Goal: Task Accomplishment & Management: Complete application form

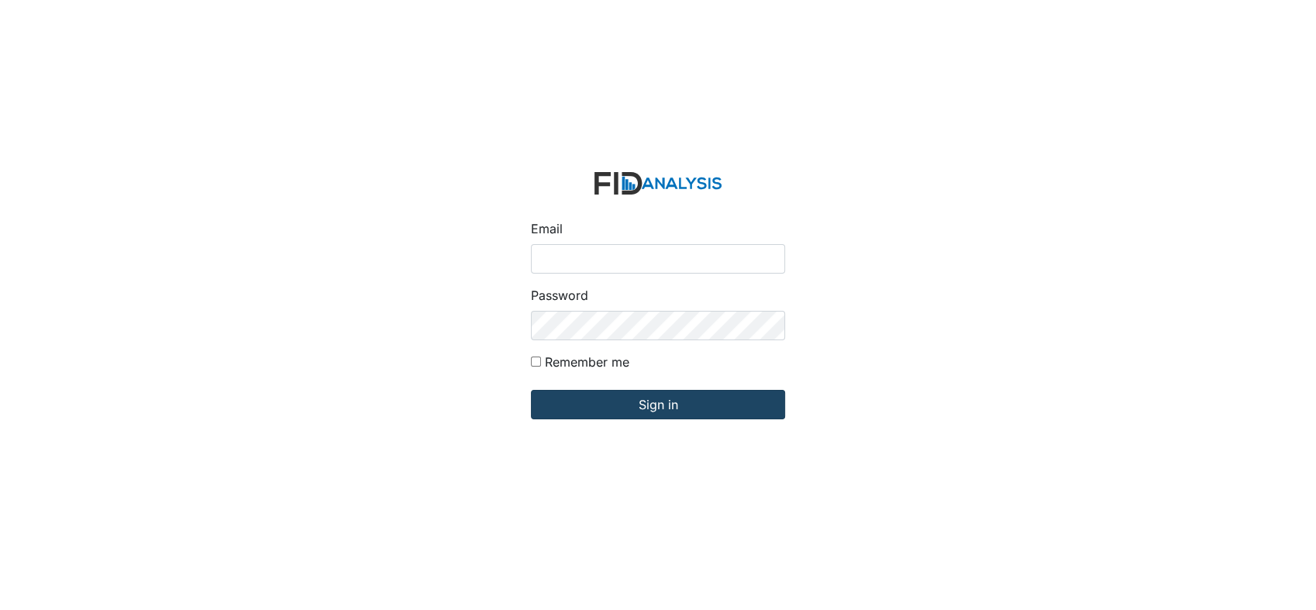
type input "[EMAIL_ADDRESS][DOMAIN_NAME]"
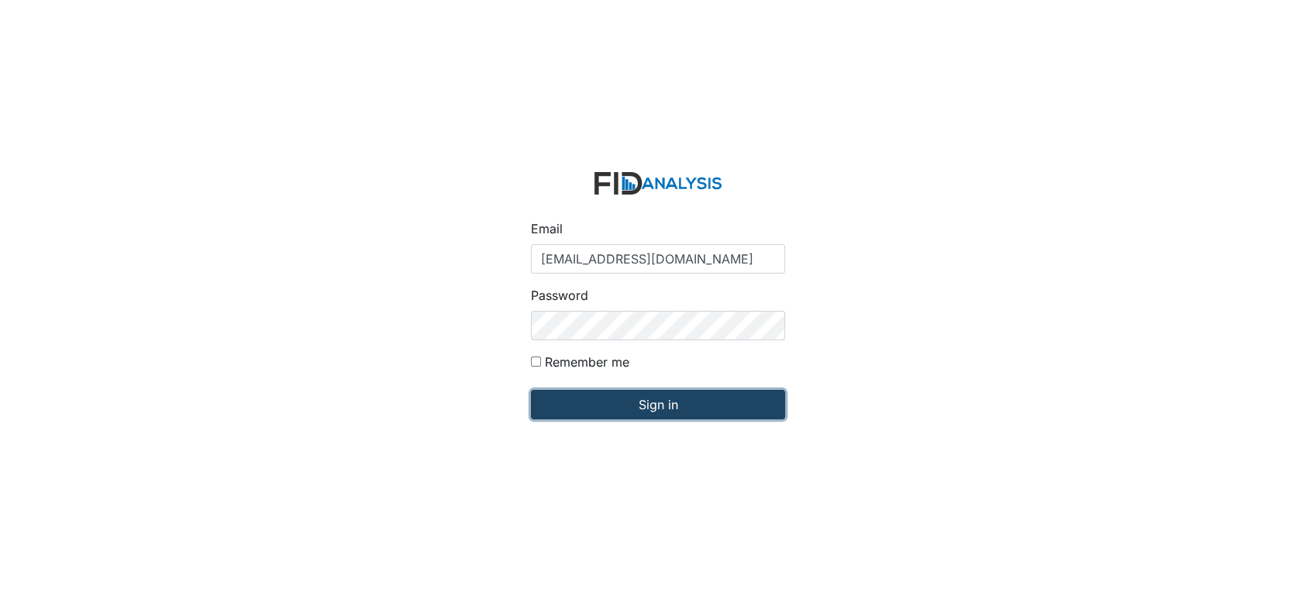
click at [685, 398] on input "Sign in" at bounding box center [658, 404] width 254 height 29
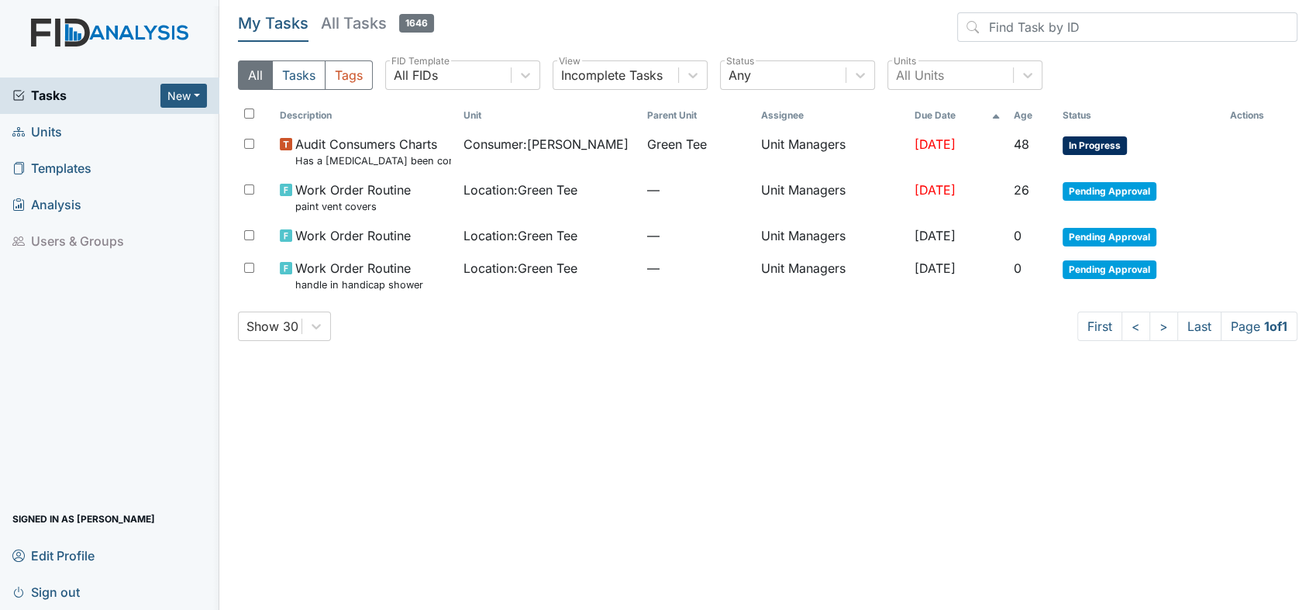
click at [58, 132] on span "Units" at bounding box center [37, 132] width 50 height 24
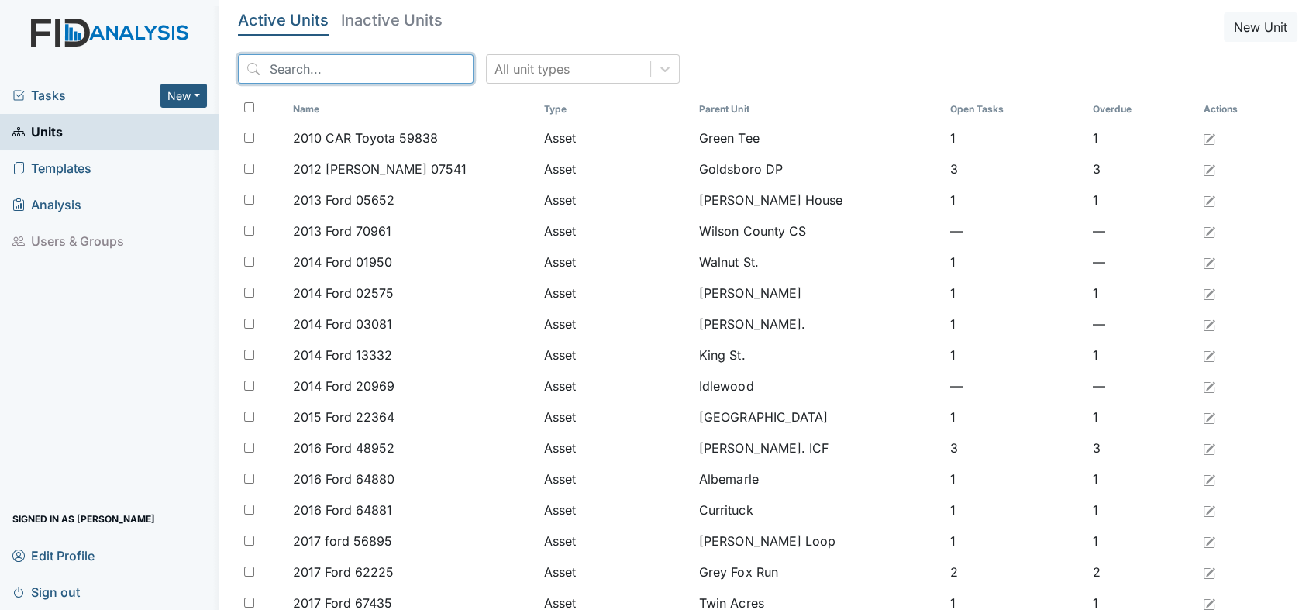
click at [310, 69] on input "search" at bounding box center [356, 68] width 236 height 29
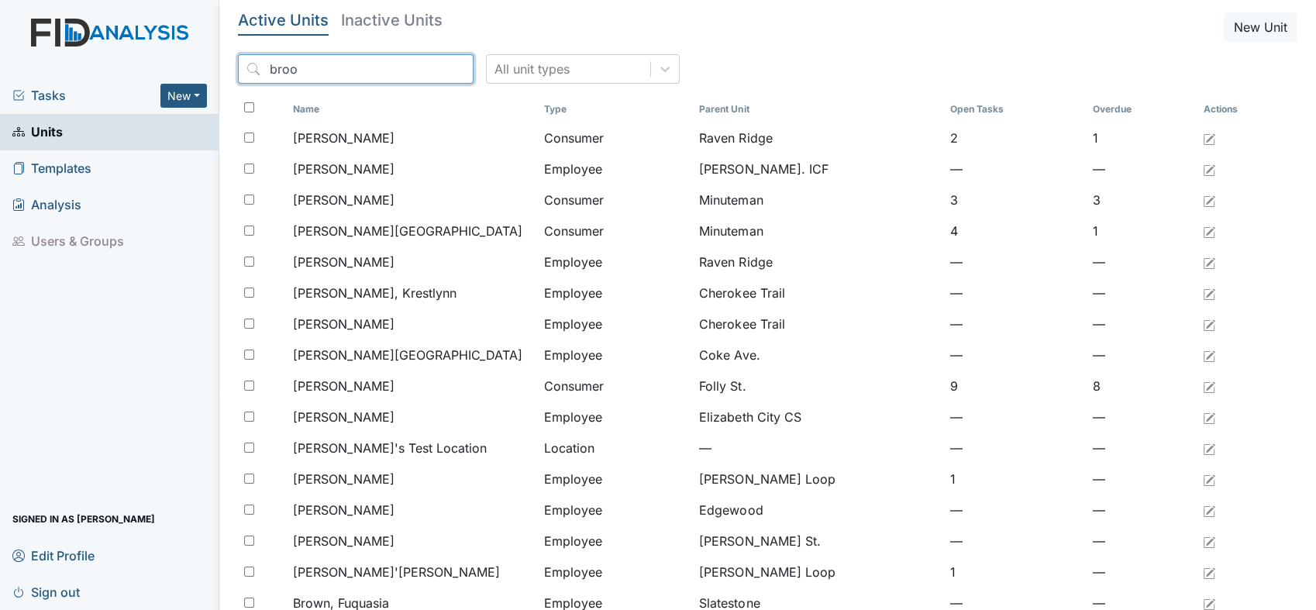
click at [310, 71] on input "broo" at bounding box center [356, 68] width 236 height 29
type input "b"
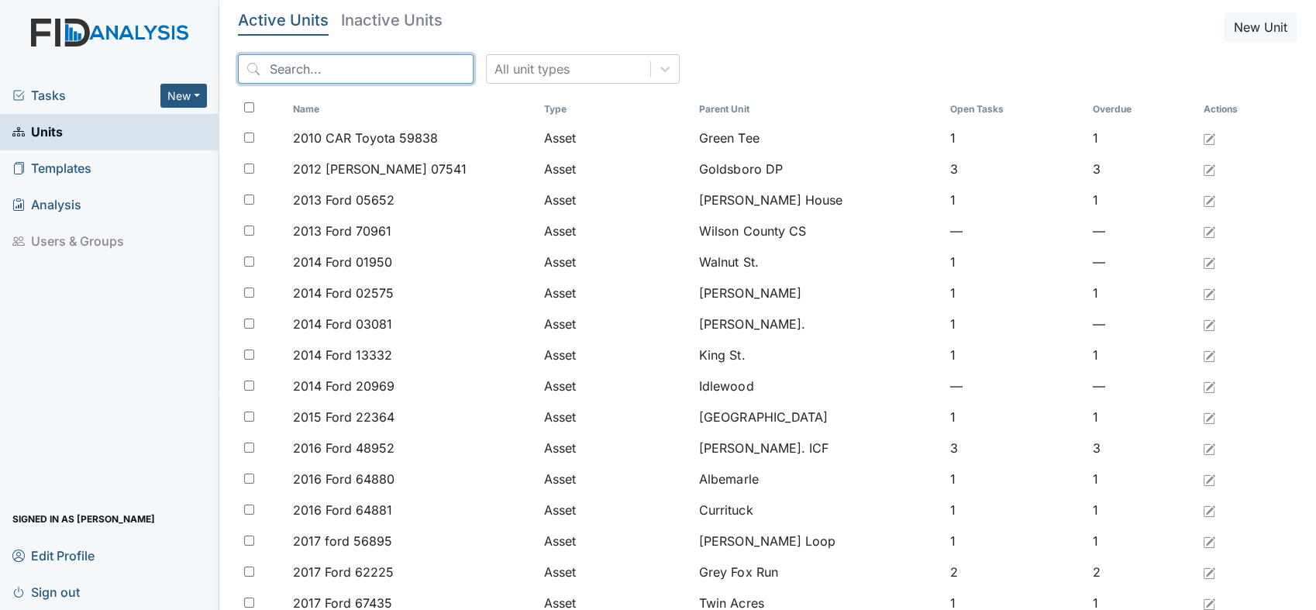
click at [295, 64] on input "search" at bounding box center [356, 68] width 236 height 29
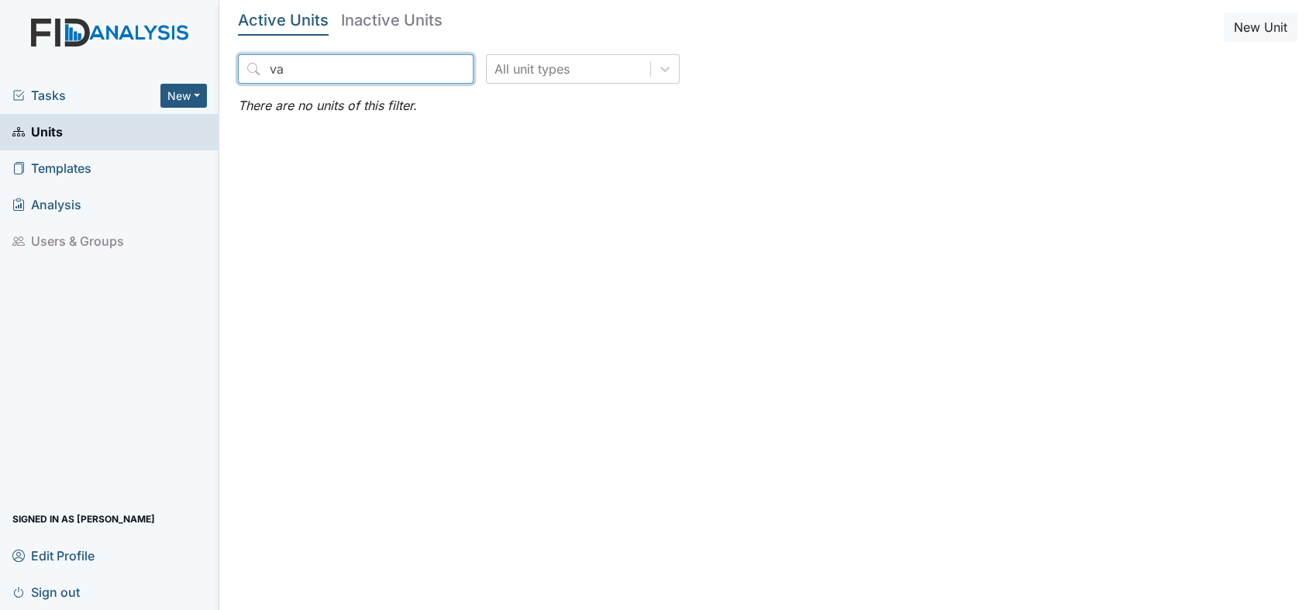
type input "v"
type input "k"
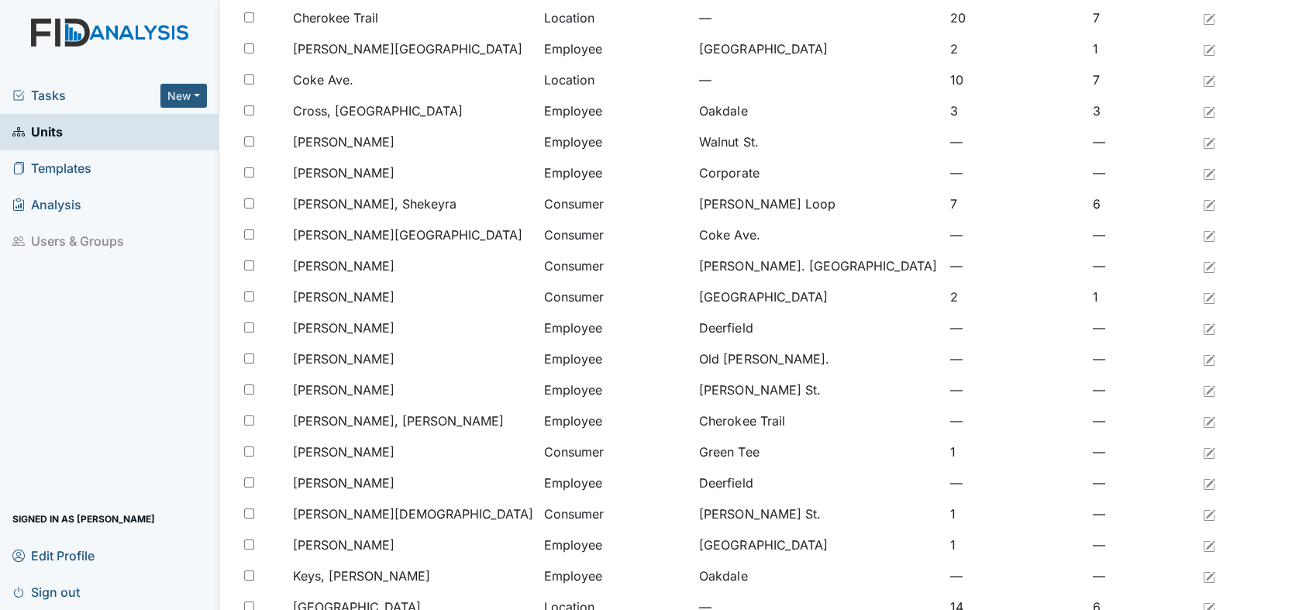
scroll to position [298, 0]
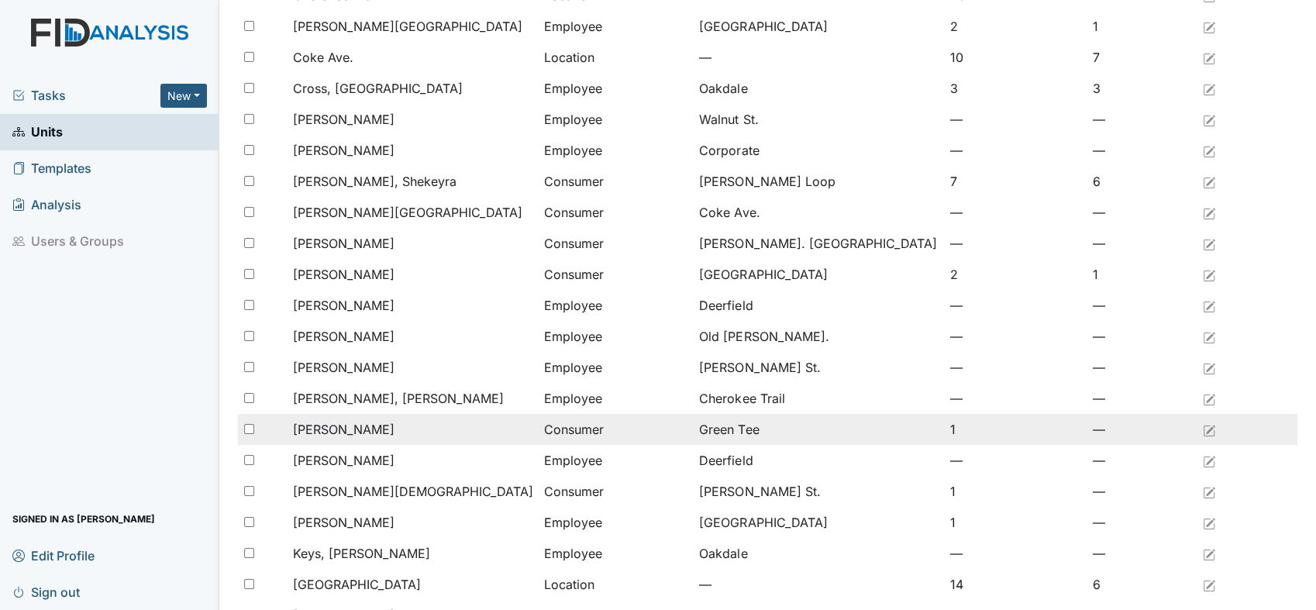
type input "ke"
click at [354, 426] on span "Keaton, Valerie" at bounding box center [344, 429] width 102 height 19
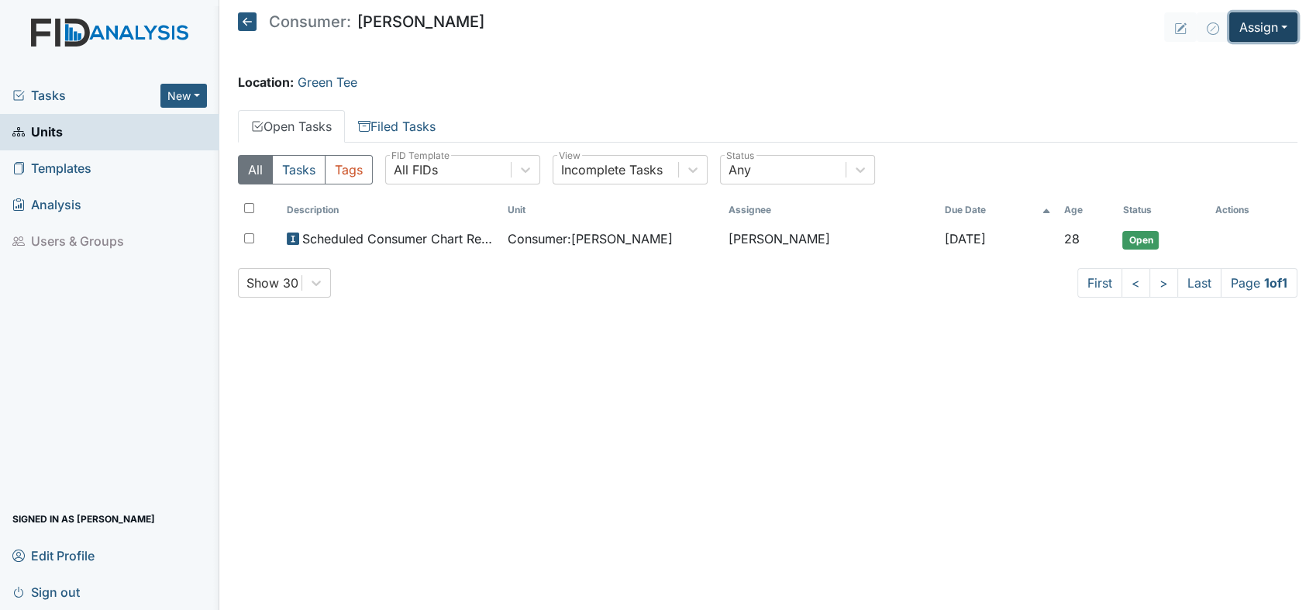
click at [1271, 28] on button "Assign" at bounding box center [1264, 26] width 68 height 29
click at [1288, 25] on button "Assign" at bounding box center [1264, 26] width 68 height 29
click at [1288, 31] on button "Assign" at bounding box center [1264, 26] width 68 height 29
click at [1224, 66] on link "Assign Form" at bounding box center [1227, 62] width 140 height 25
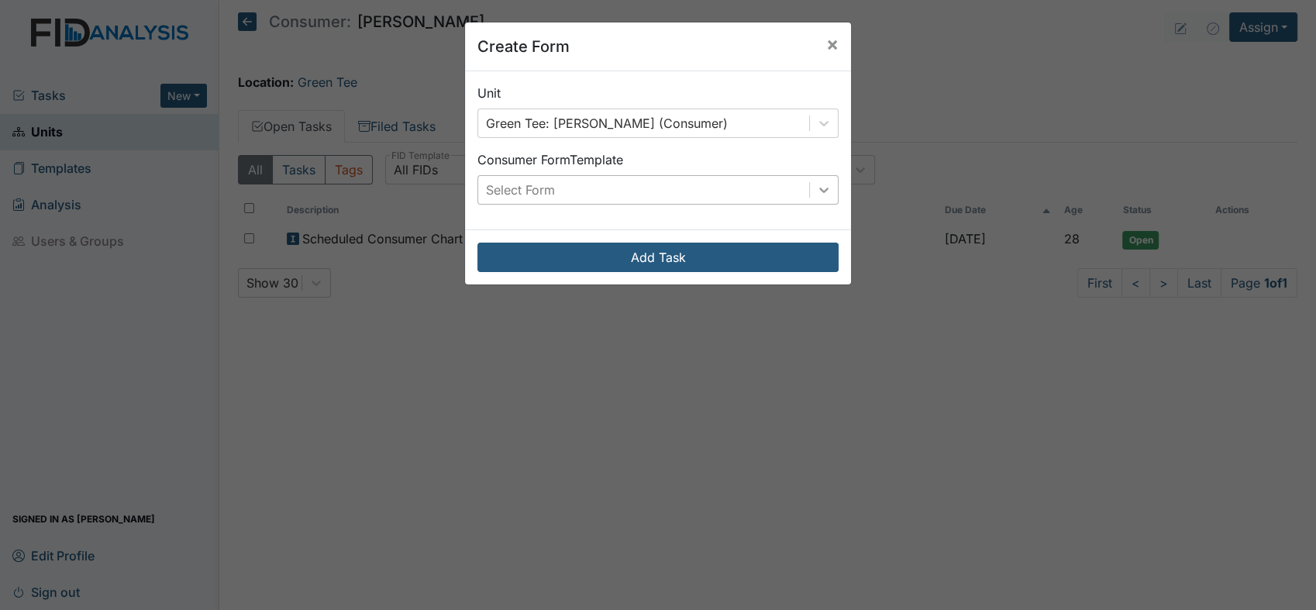
click at [816, 194] on icon at bounding box center [824, 190] width 16 height 16
click at [826, 48] on span "×" at bounding box center [832, 44] width 12 height 22
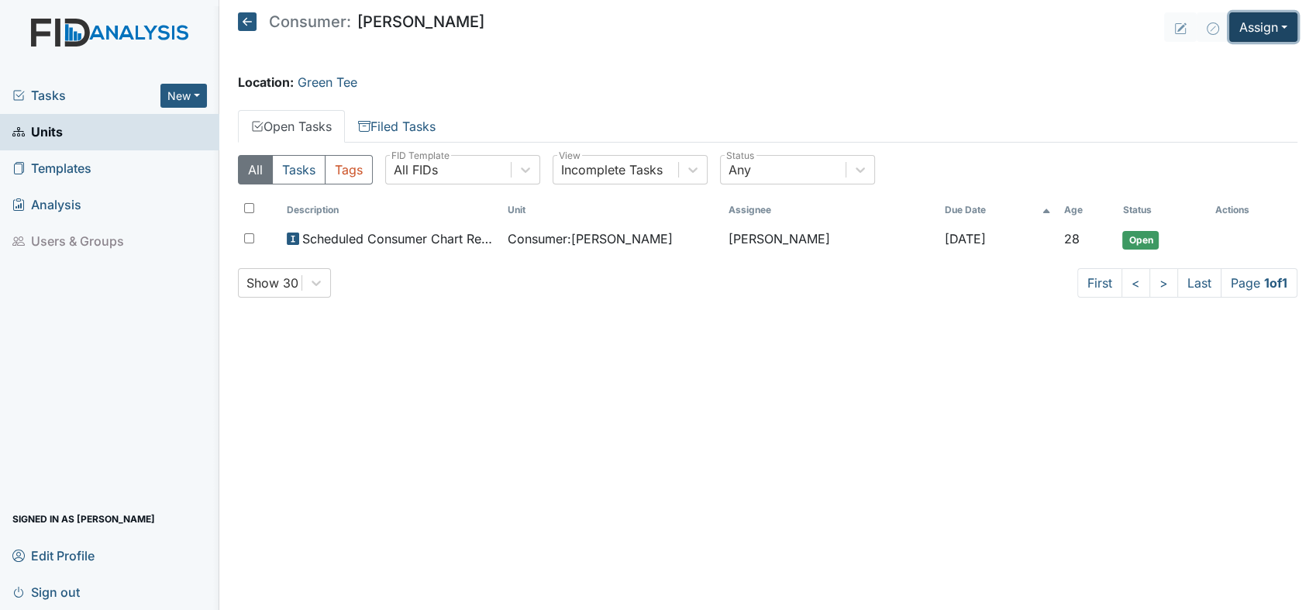
click at [1289, 26] on button "Assign" at bounding box center [1264, 26] width 68 height 29
click at [1257, 91] on link "Assign Inspection" at bounding box center [1227, 87] width 140 height 25
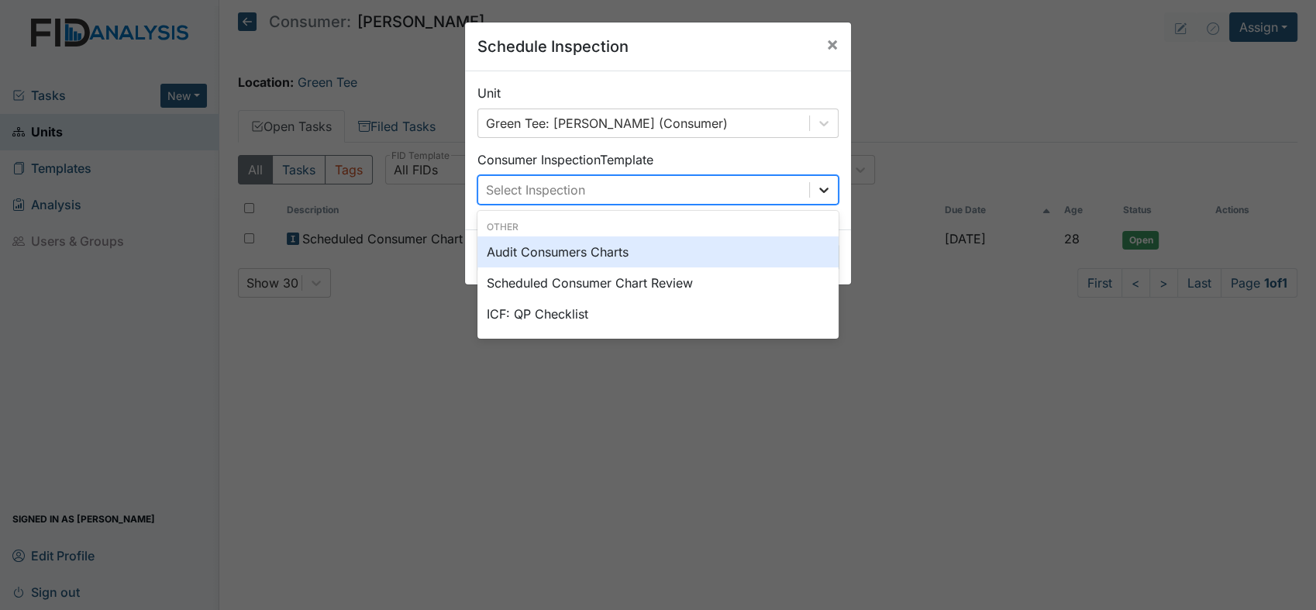
click at [816, 191] on icon at bounding box center [824, 190] width 16 height 16
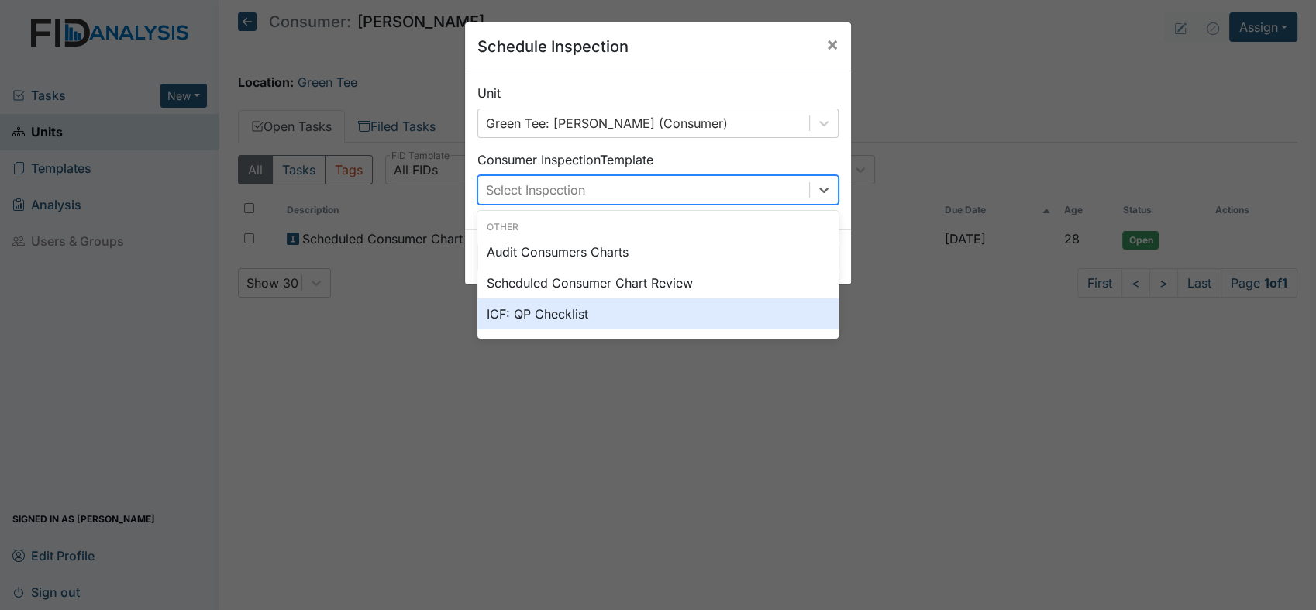
click at [583, 310] on div "ICF: QP Checklist" at bounding box center [658, 313] width 361 height 31
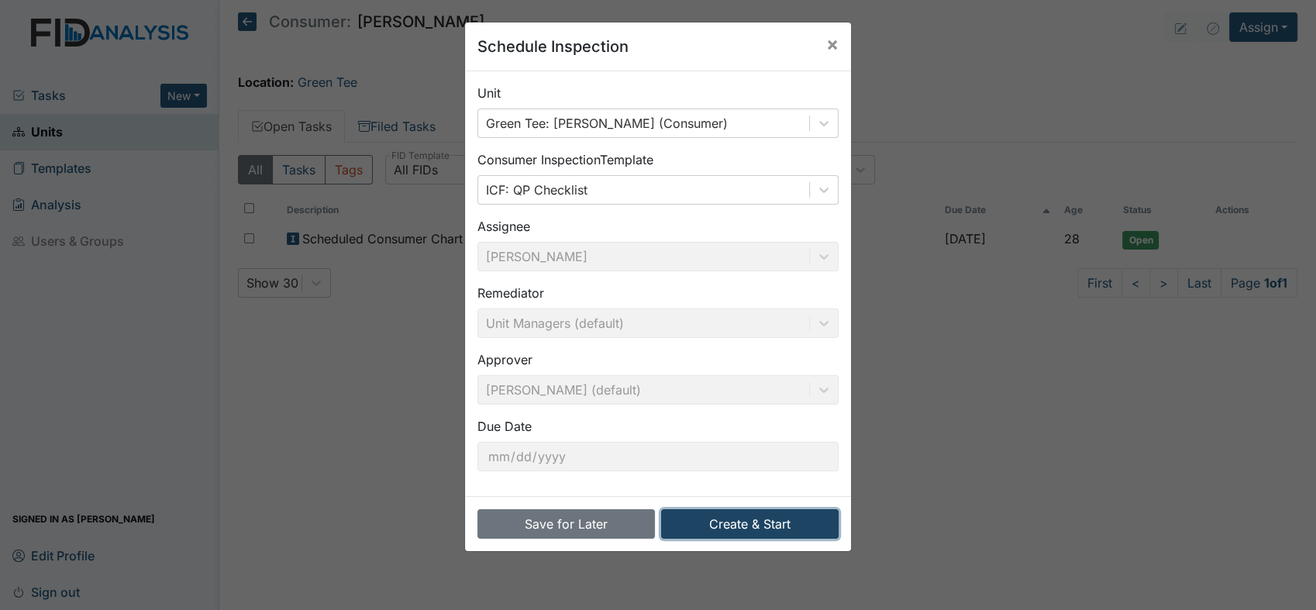
click at [778, 521] on button "Create & Start" at bounding box center [750, 523] width 178 height 29
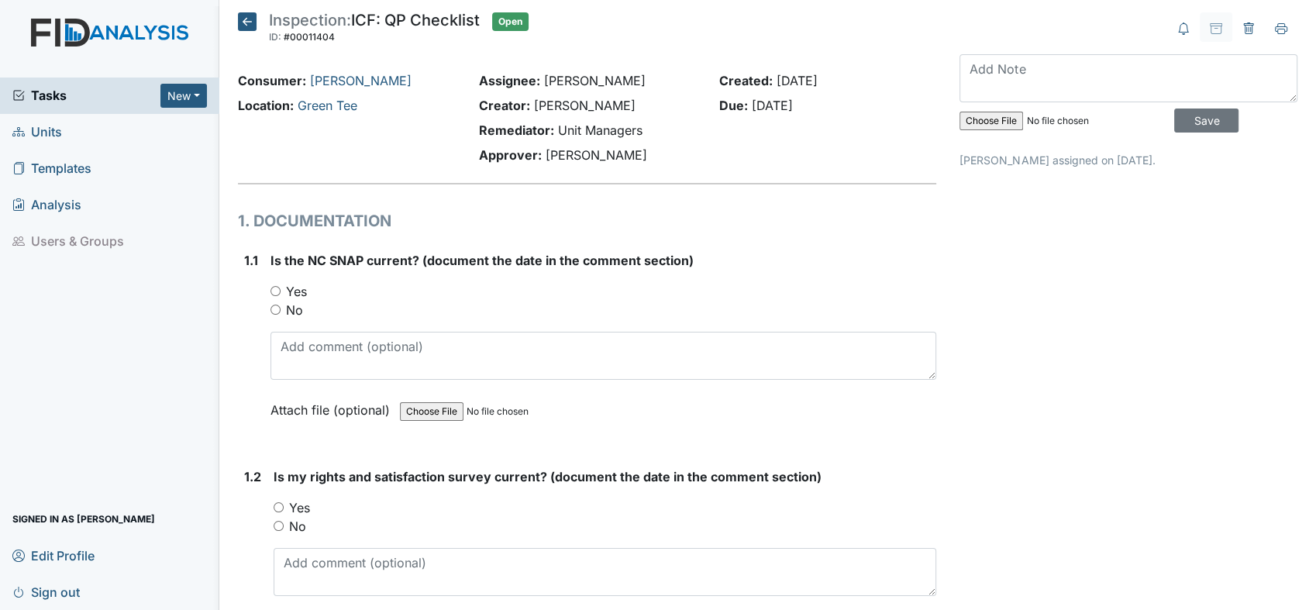
click at [276, 290] on input "Yes" at bounding box center [276, 291] width 10 height 10
radio input "true"
click at [278, 506] on input "Yes" at bounding box center [279, 507] width 10 height 10
radio input "true"
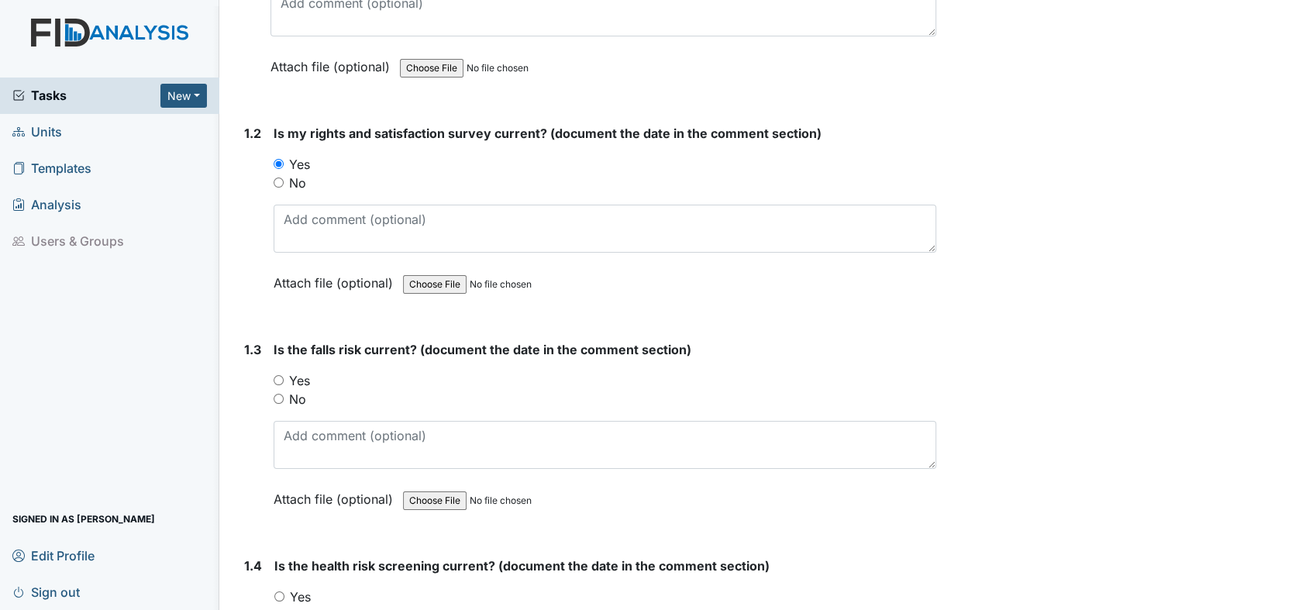
scroll to position [378, 0]
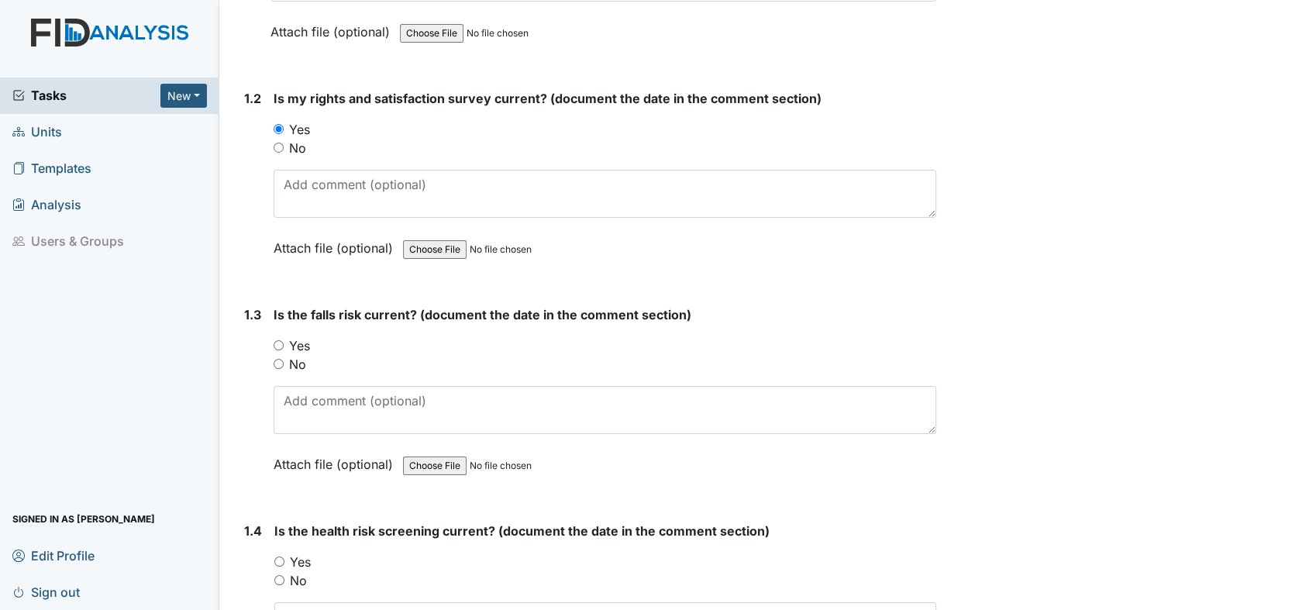
click at [279, 341] on input "Yes" at bounding box center [279, 345] width 10 height 10
radio input "true"
click at [281, 557] on input "Yes" at bounding box center [279, 562] width 10 height 10
radio input "true"
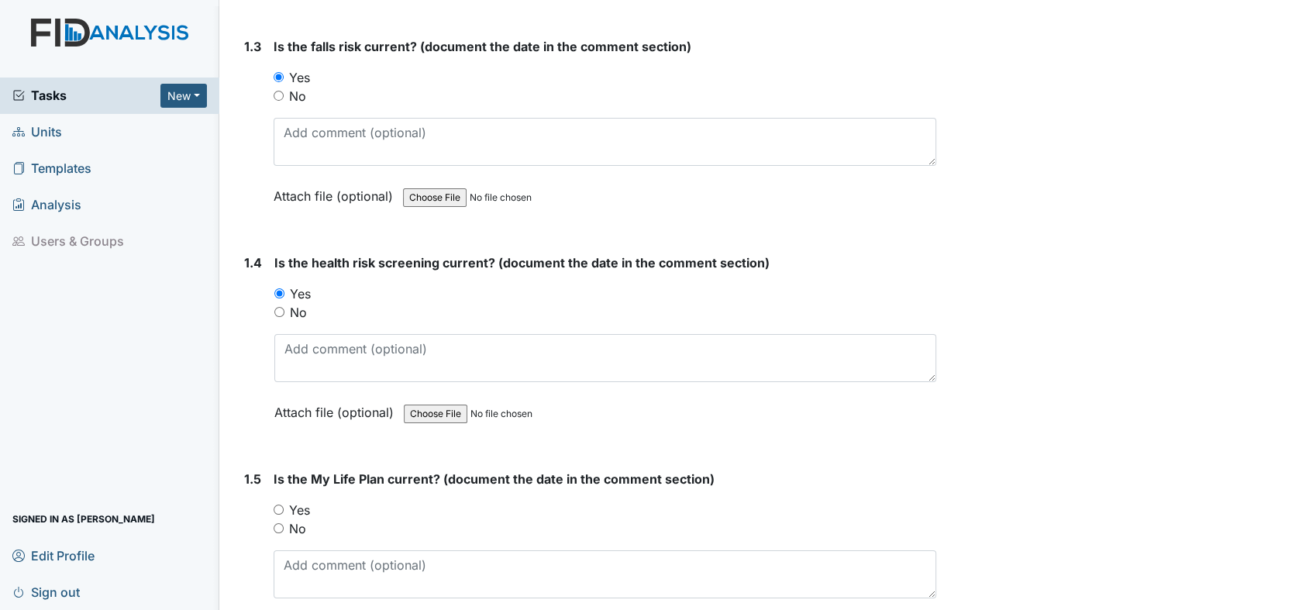
scroll to position [624, 0]
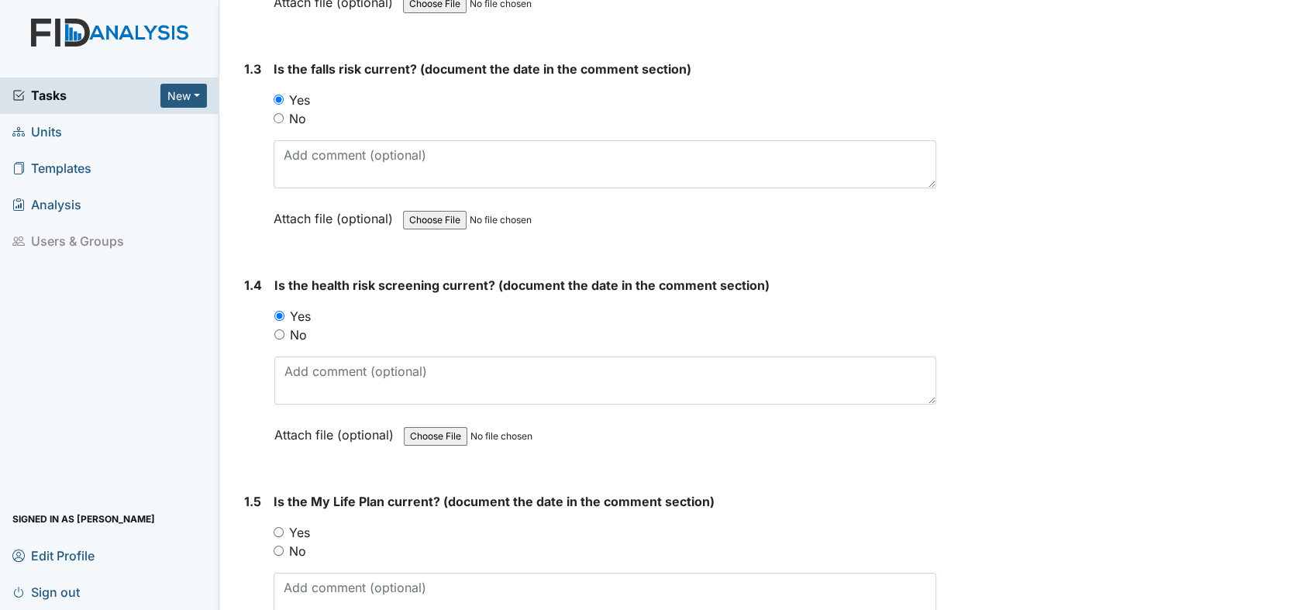
click at [280, 528] on input "Yes" at bounding box center [279, 532] width 10 height 10
radio input "true"
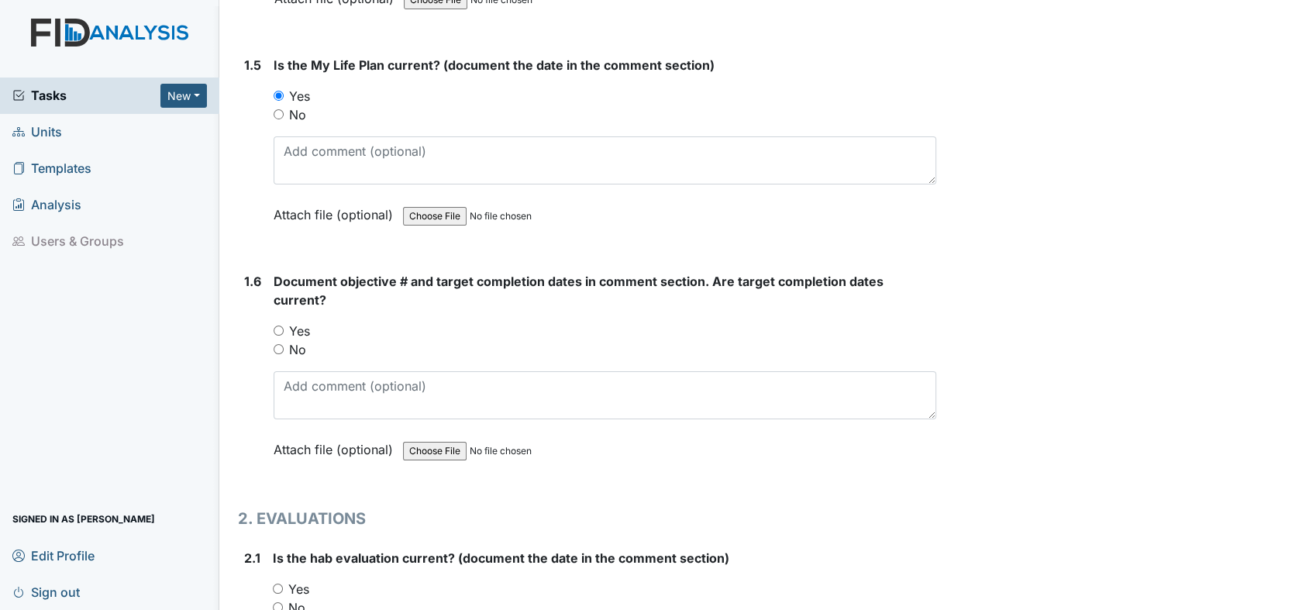
scroll to position [1117, 0]
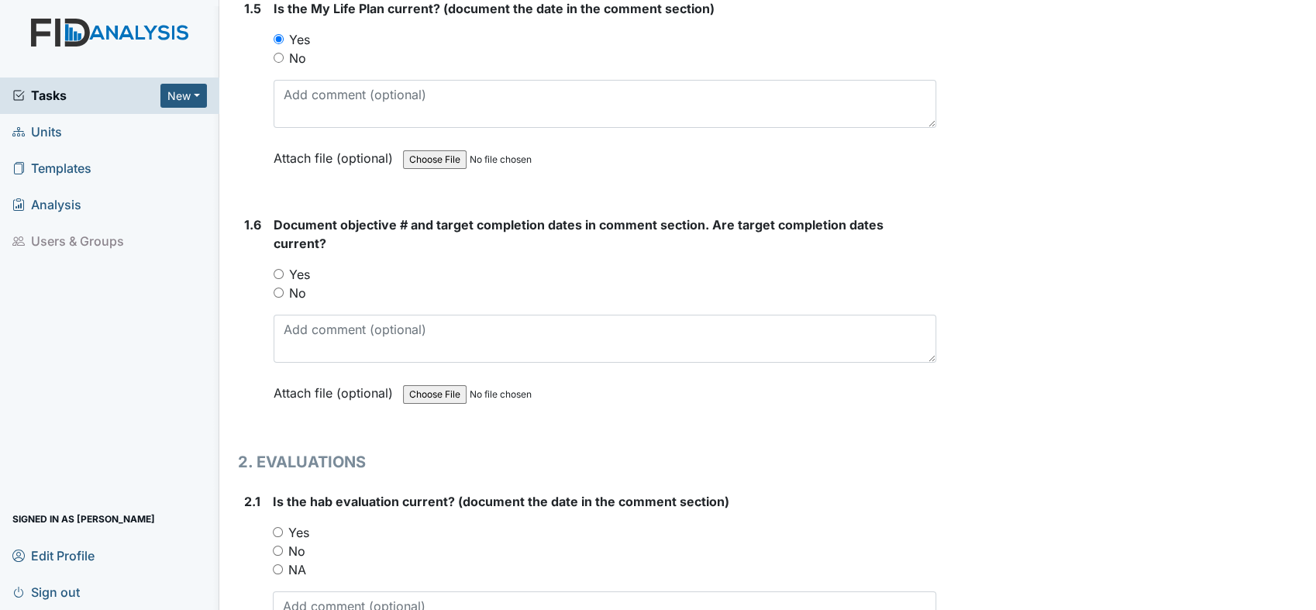
click at [279, 269] on input "Yes" at bounding box center [279, 274] width 10 height 10
radio input "true"
click at [277, 527] on input "Yes" at bounding box center [278, 532] width 10 height 10
radio input "true"
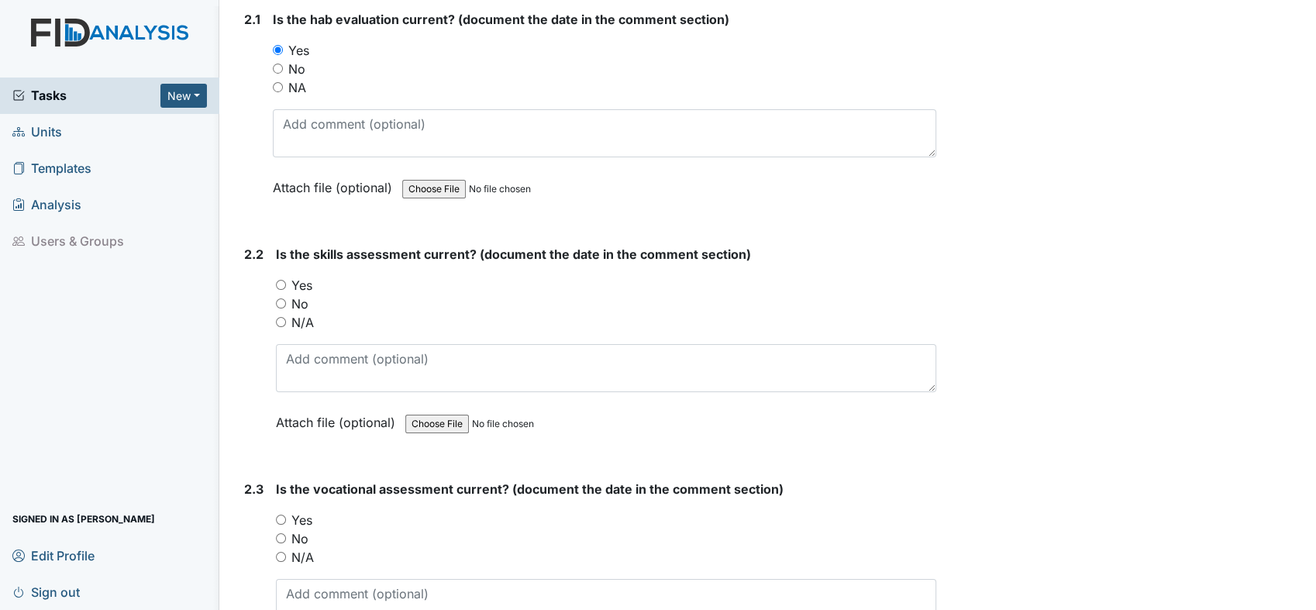
scroll to position [1634, 0]
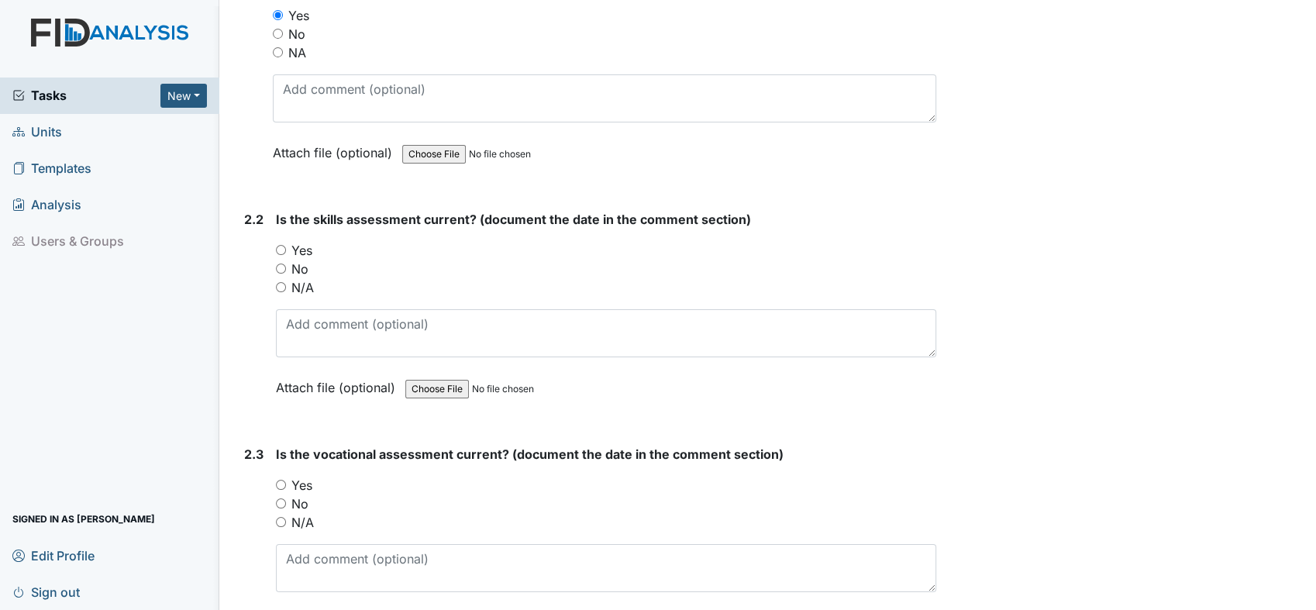
click at [283, 245] on input "Yes" at bounding box center [281, 250] width 10 height 10
radio input "true"
click at [284, 481] on input "Yes" at bounding box center [281, 485] width 10 height 10
radio input "true"
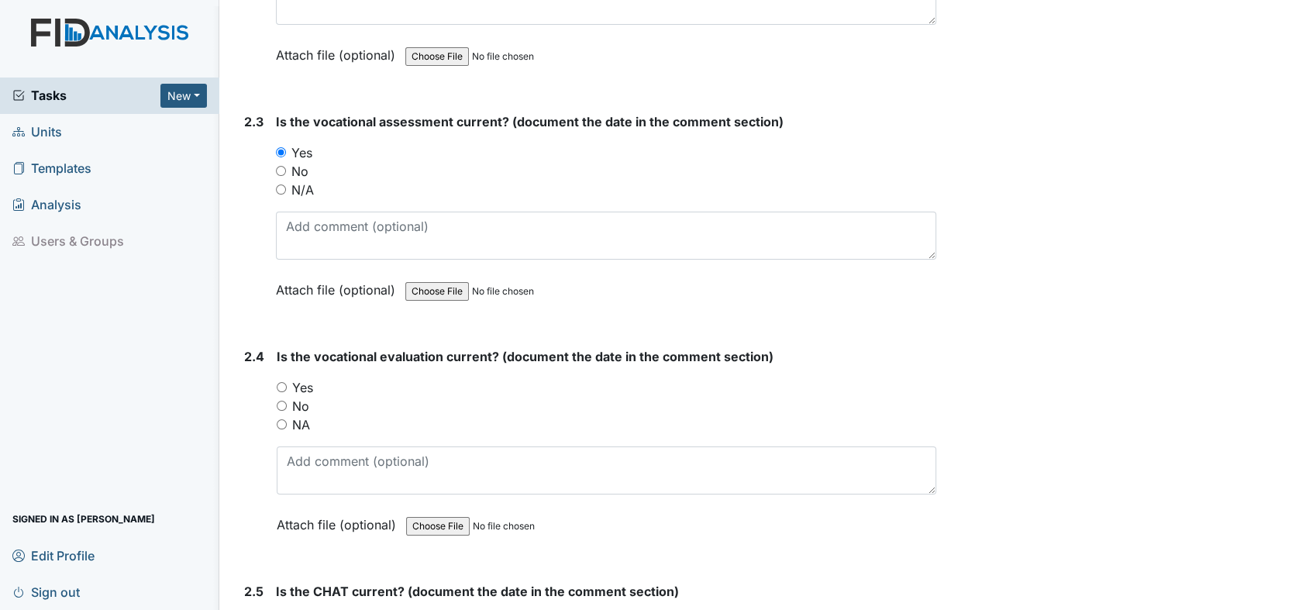
scroll to position [2116, 0]
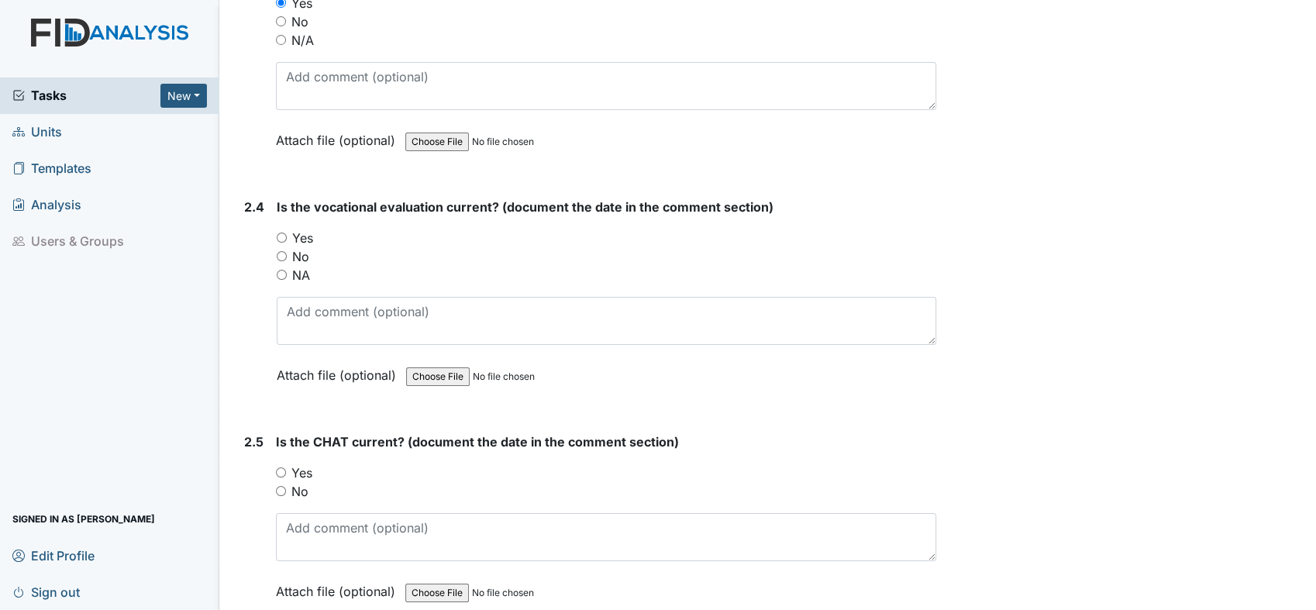
click at [289, 233] on div "Yes" at bounding box center [607, 238] width 660 height 19
click at [279, 233] on input "Yes" at bounding box center [282, 238] width 10 height 10
radio input "true"
click at [281, 467] on input "Yes" at bounding box center [281, 472] width 10 height 10
radio input "true"
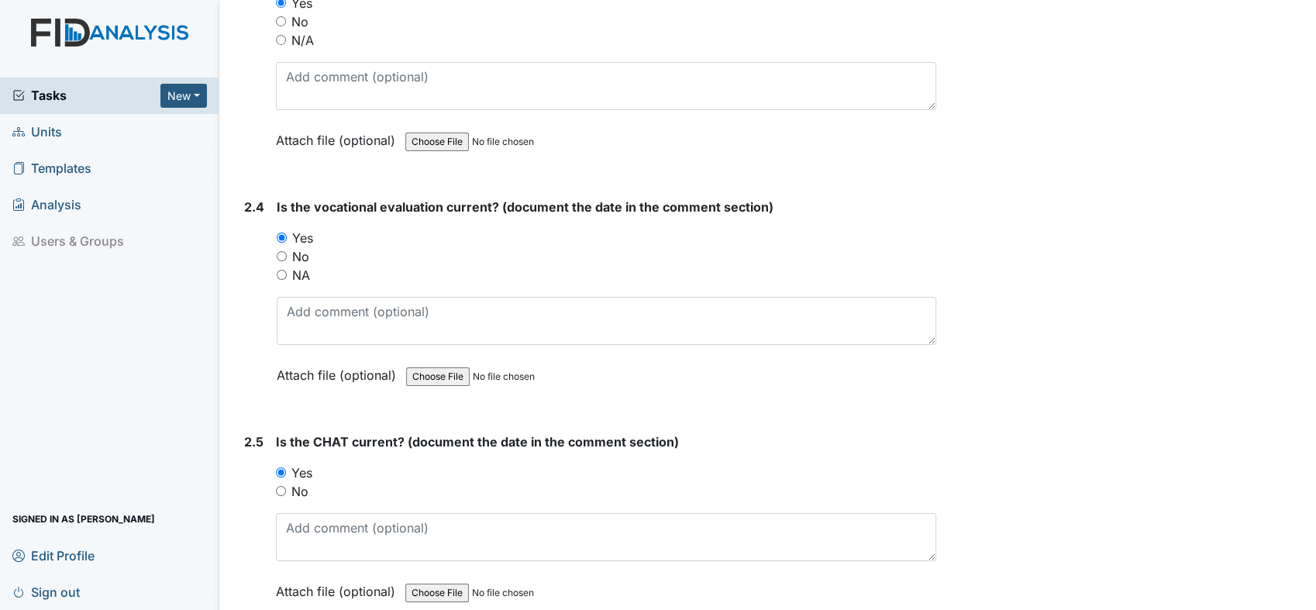
click at [281, 467] on input "Yes" at bounding box center [281, 472] width 10 height 10
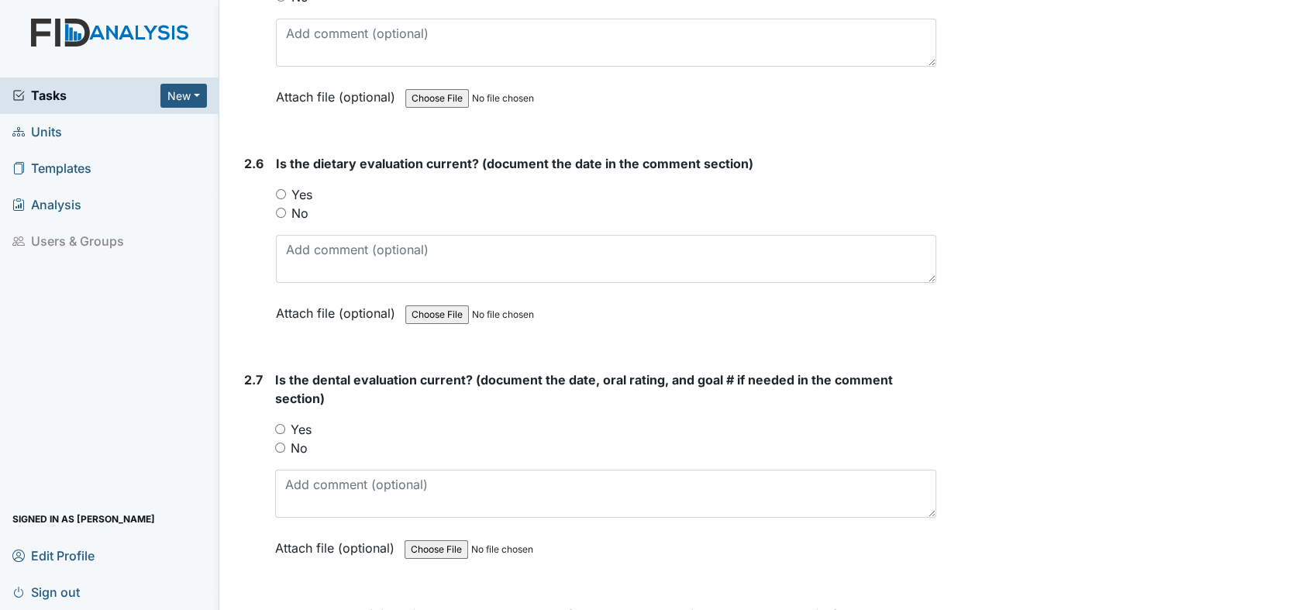
scroll to position [2703, 0]
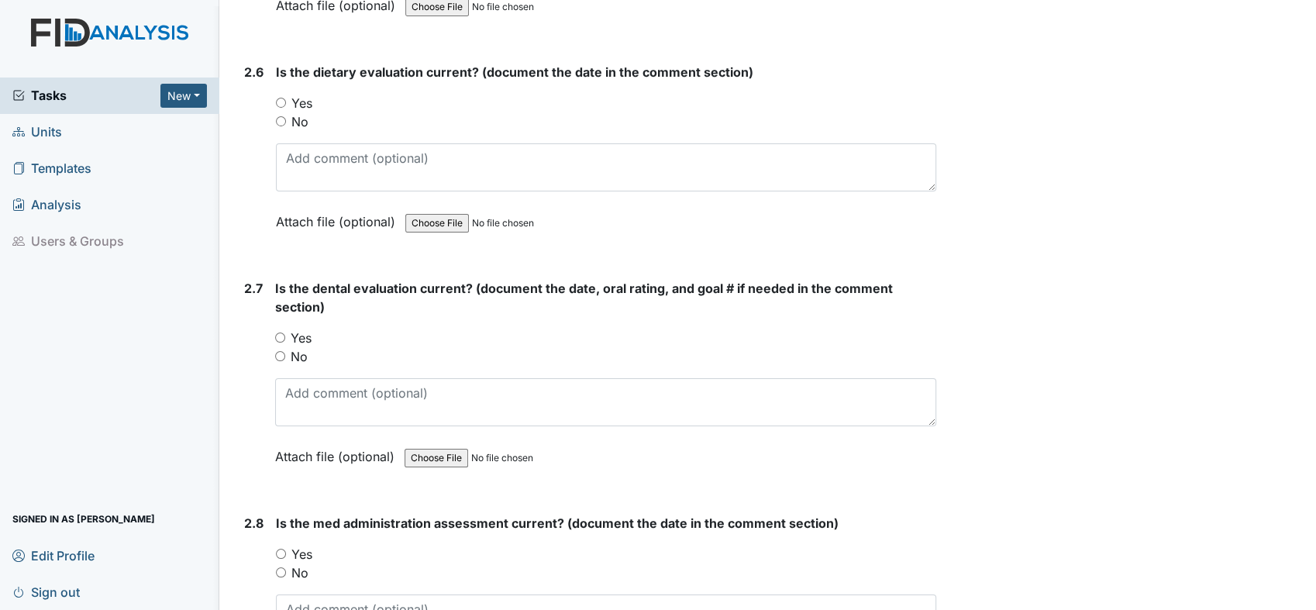
click at [282, 98] on input "Yes" at bounding box center [281, 103] width 10 height 10
radio input "true"
click at [280, 333] on input "Yes" at bounding box center [280, 338] width 10 height 10
radio input "true"
click at [281, 545] on div "Yes" at bounding box center [606, 554] width 661 height 19
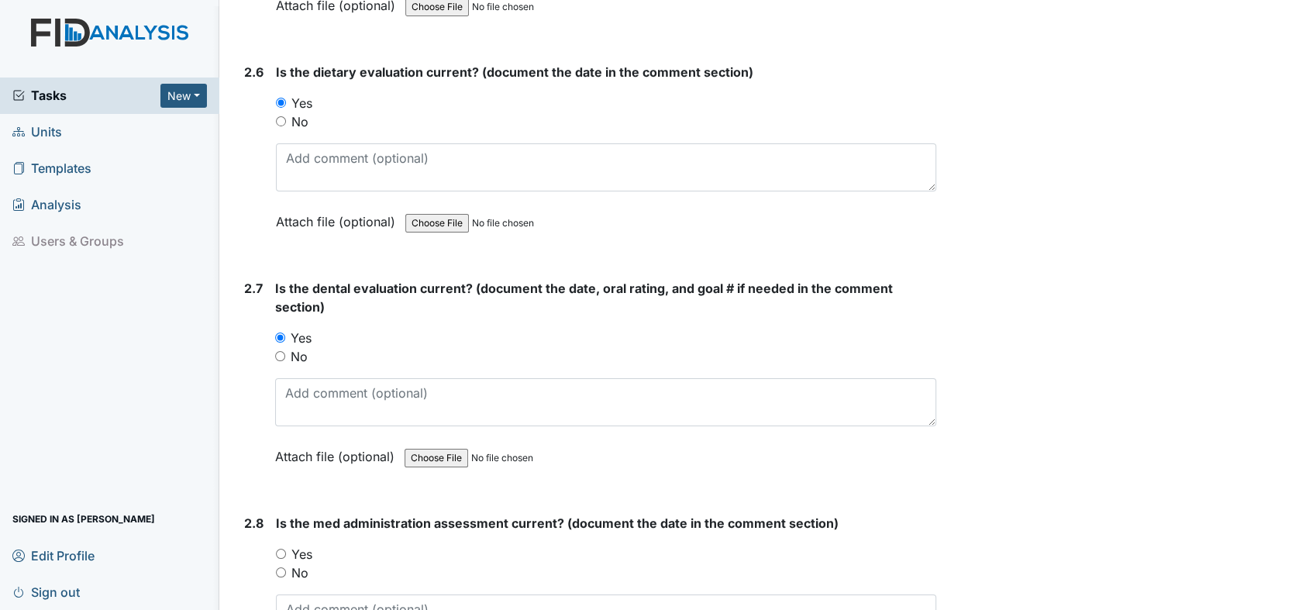
click at [279, 549] on input "Yes" at bounding box center [281, 554] width 10 height 10
radio input "true"
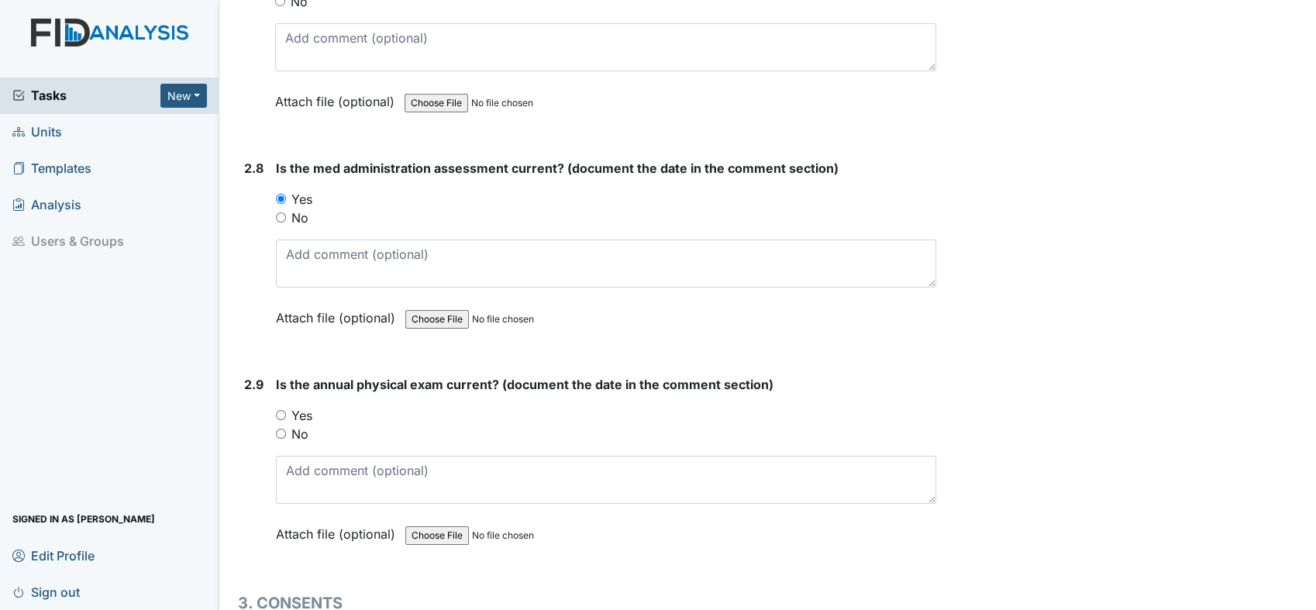
scroll to position [3138, 0]
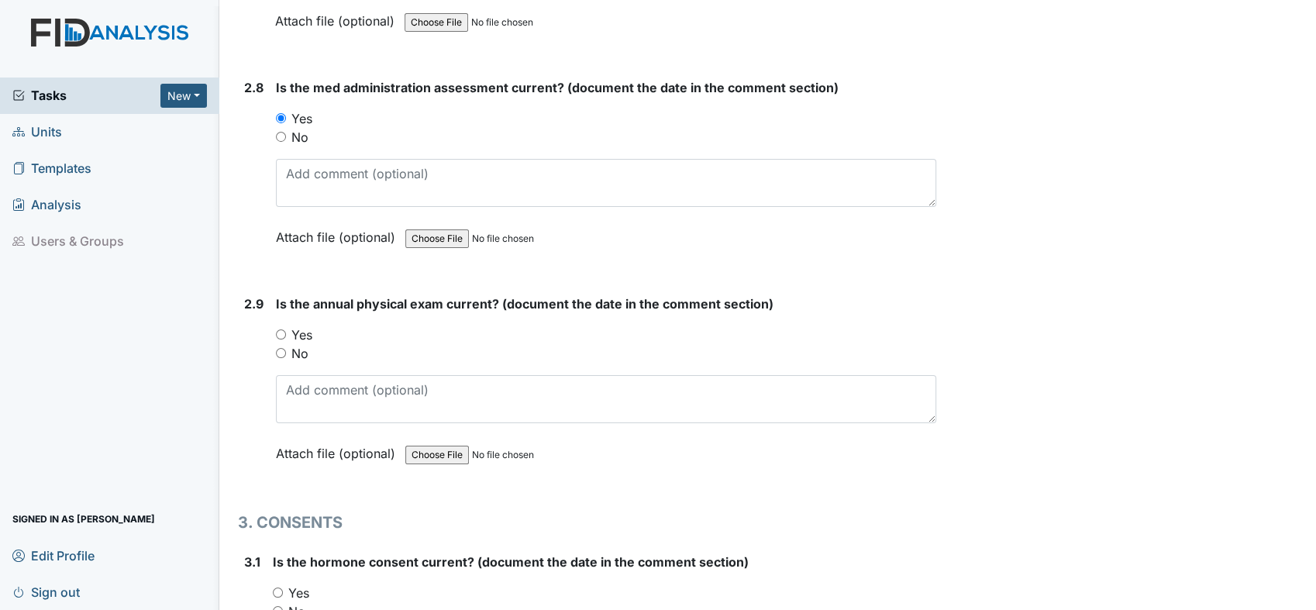
click at [281, 329] on input "Yes" at bounding box center [281, 334] width 10 height 10
radio input "true"
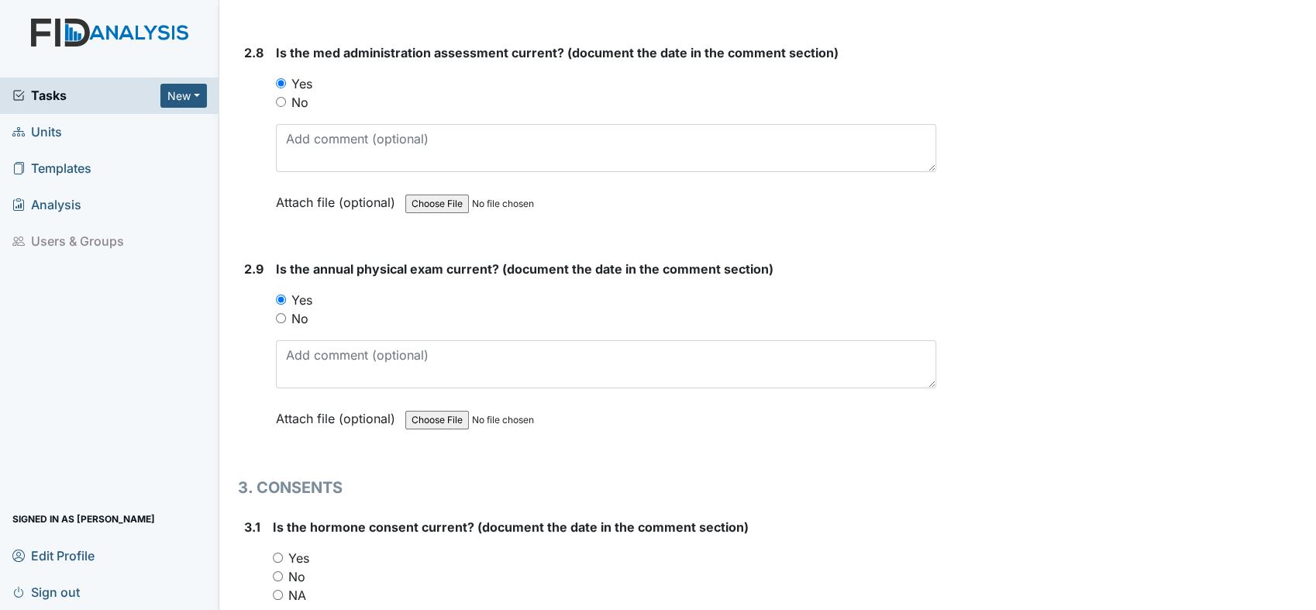
scroll to position [3300, 0]
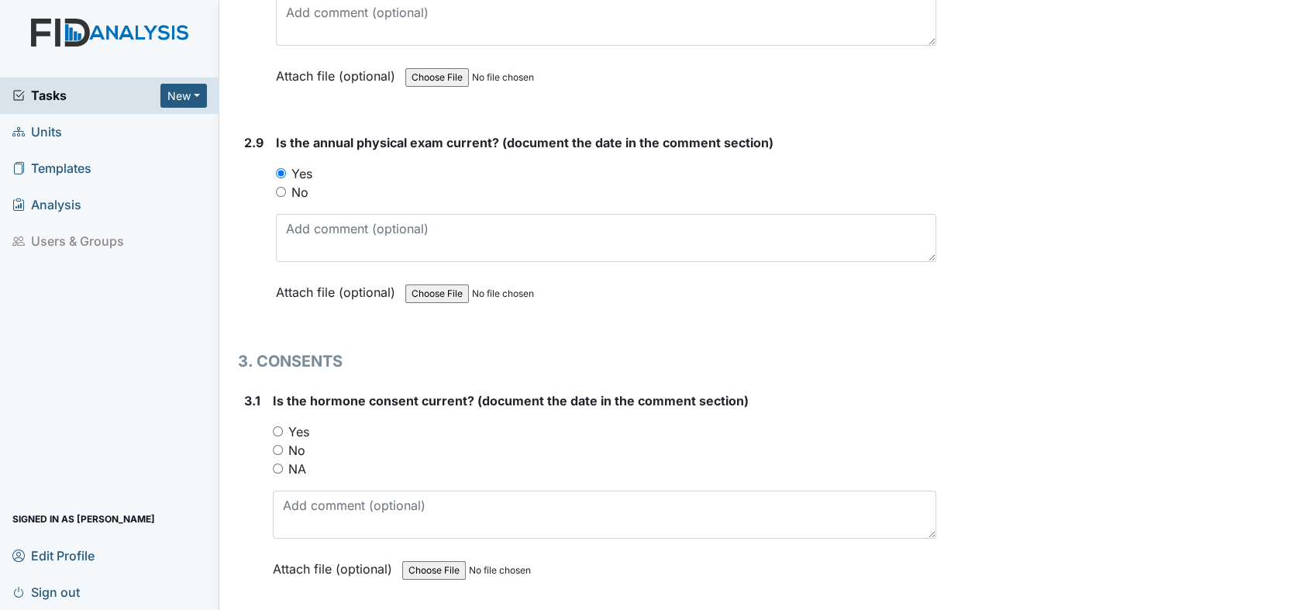
click at [277, 462] on div "NA" at bounding box center [605, 469] width 664 height 19
click at [273, 464] on input "NA" at bounding box center [278, 469] width 10 height 10
radio input "true"
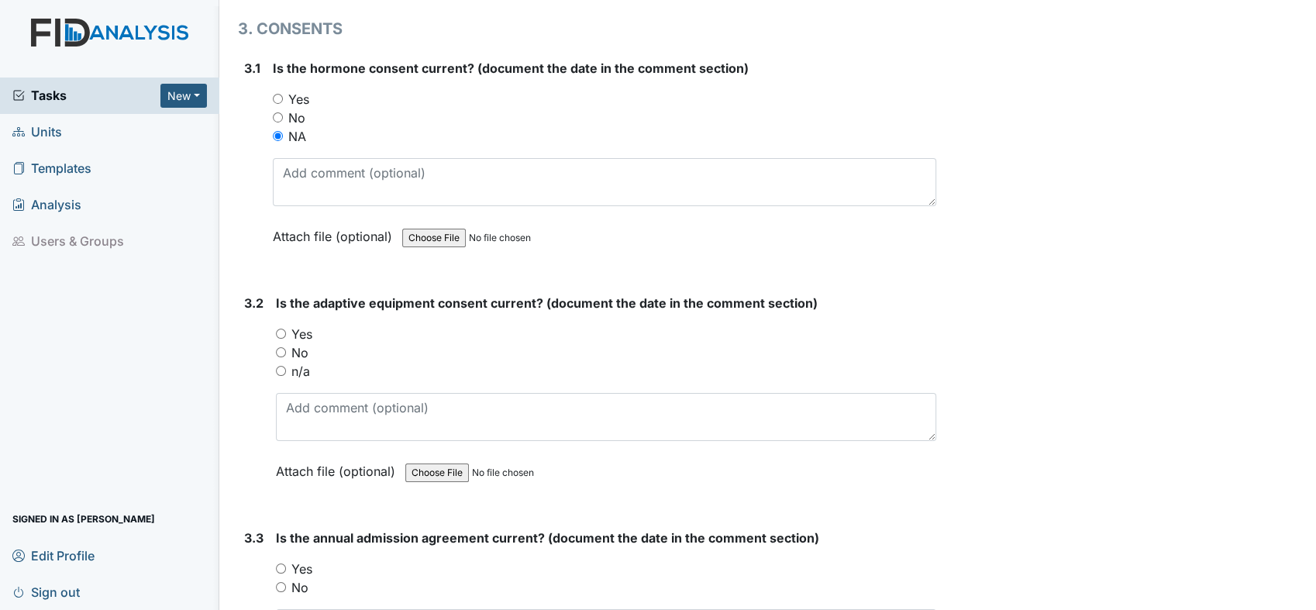
scroll to position [3667, 0]
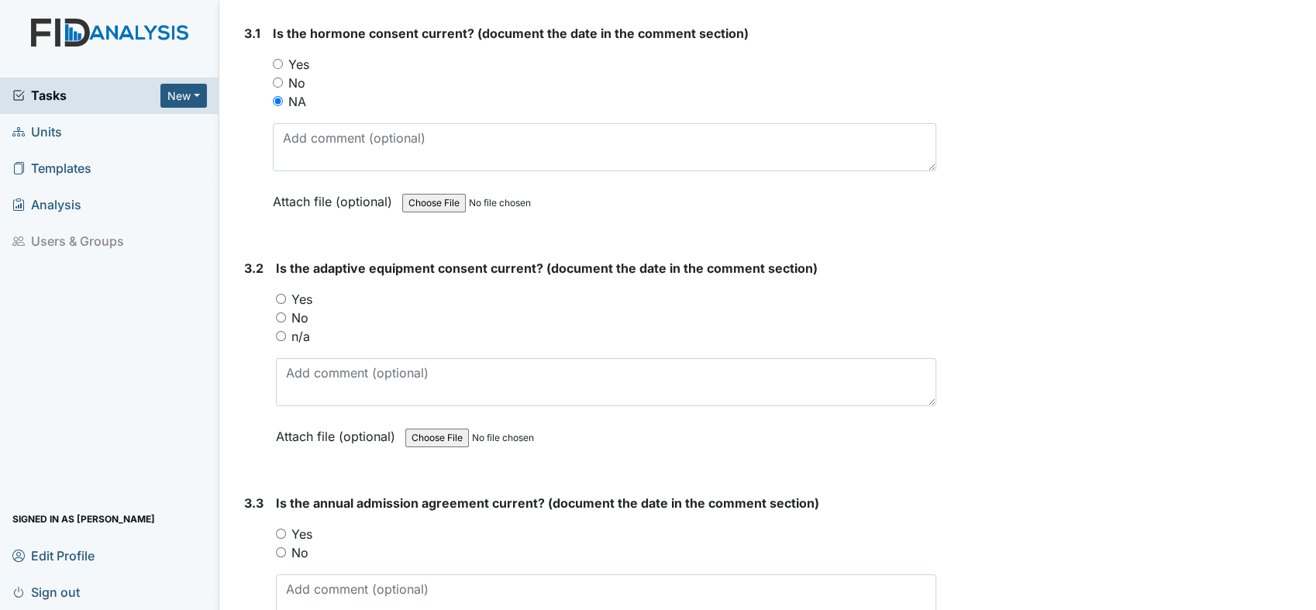
click at [278, 294] on input "Yes" at bounding box center [281, 299] width 10 height 10
radio input "true"
click at [281, 529] on input "Yes" at bounding box center [281, 534] width 10 height 10
radio input "true"
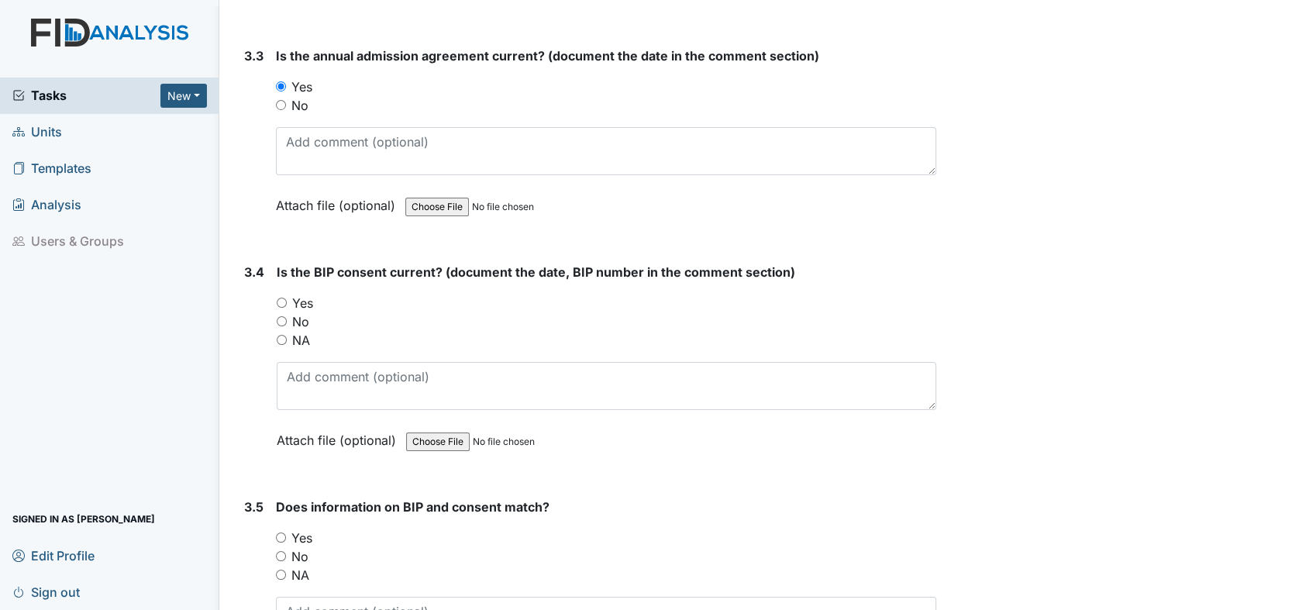
scroll to position [4172, 0]
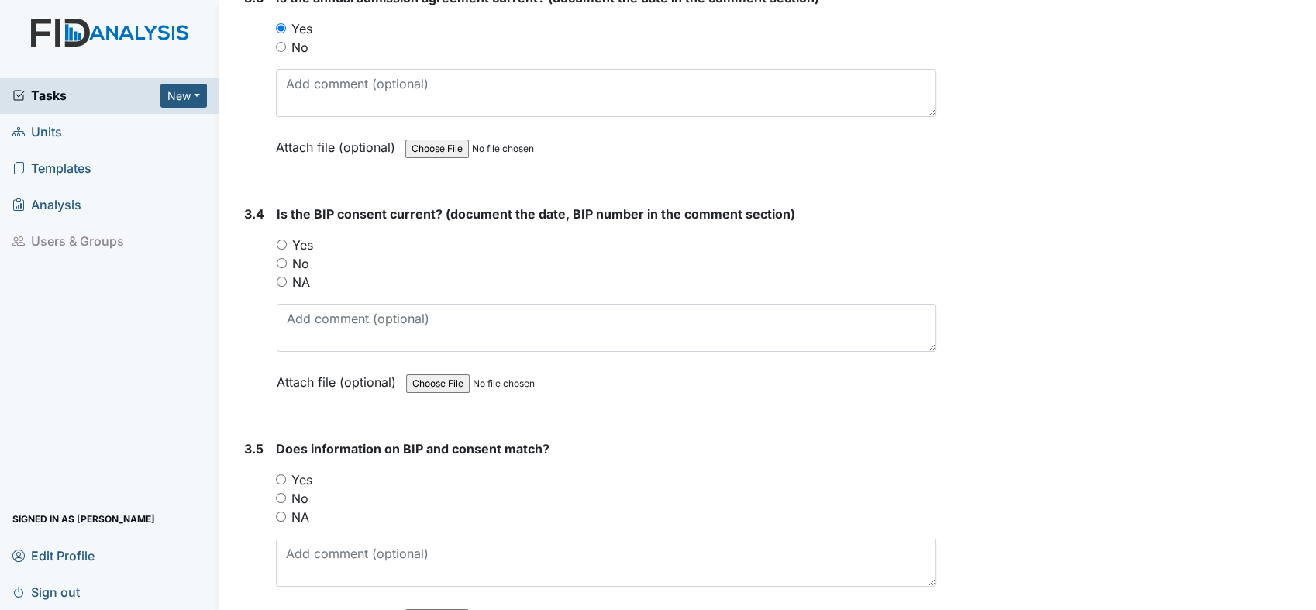
click at [285, 240] on input "Yes" at bounding box center [282, 245] width 10 height 10
radio input "true"
click at [279, 474] on input "Yes" at bounding box center [281, 479] width 10 height 10
radio input "true"
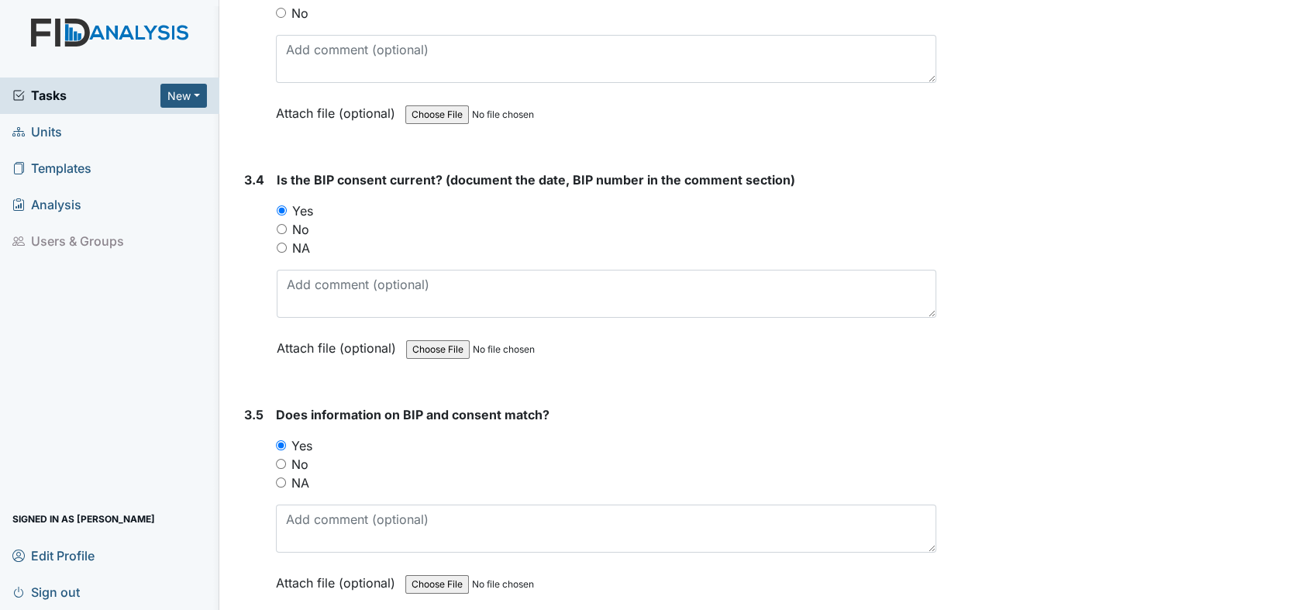
scroll to position [4262, 0]
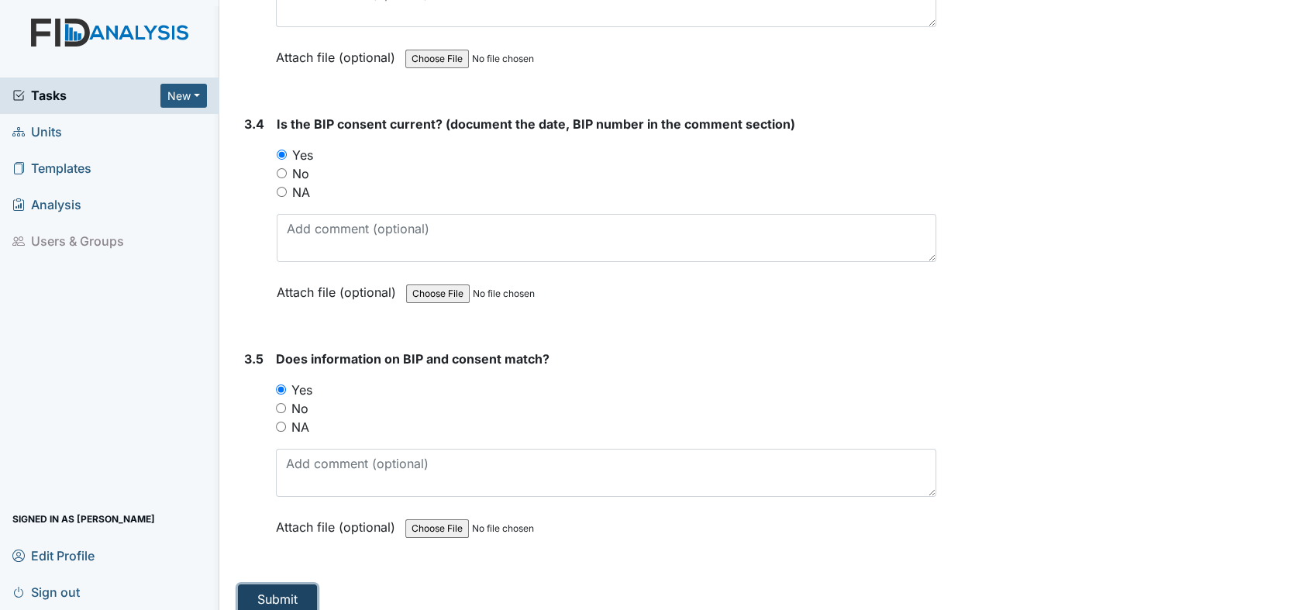
click at [281, 585] on button "Submit" at bounding box center [277, 599] width 79 height 29
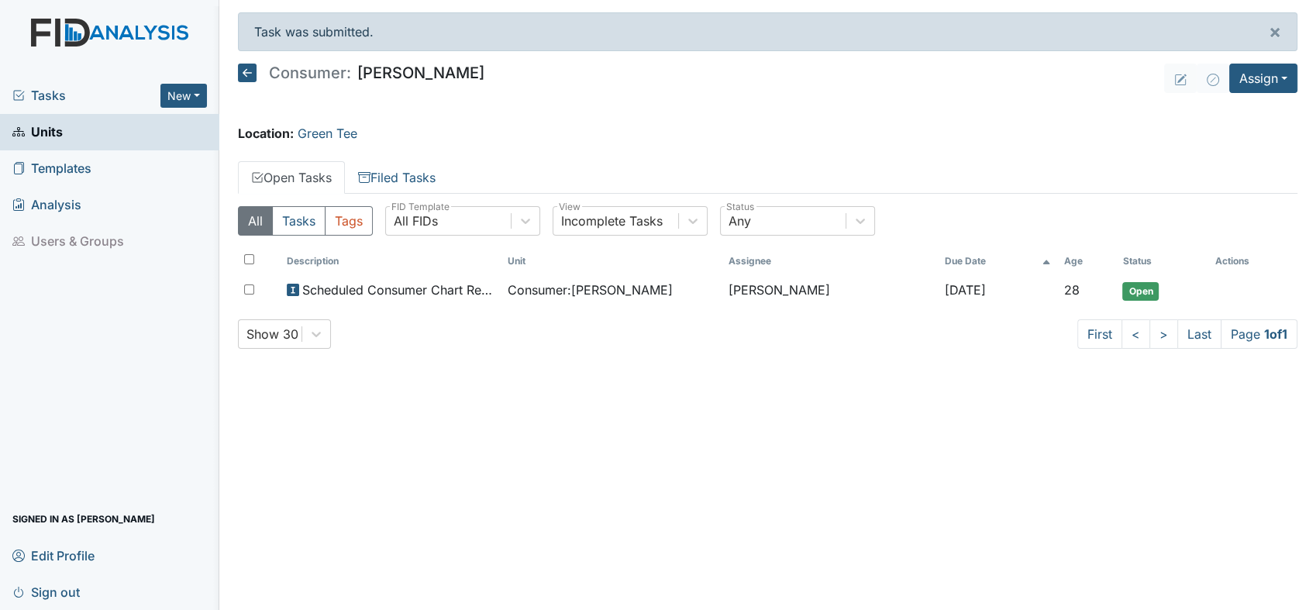
click at [68, 129] on link "Units" at bounding box center [109, 132] width 219 height 36
click at [105, 124] on link "Units" at bounding box center [109, 132] width 219 height 36
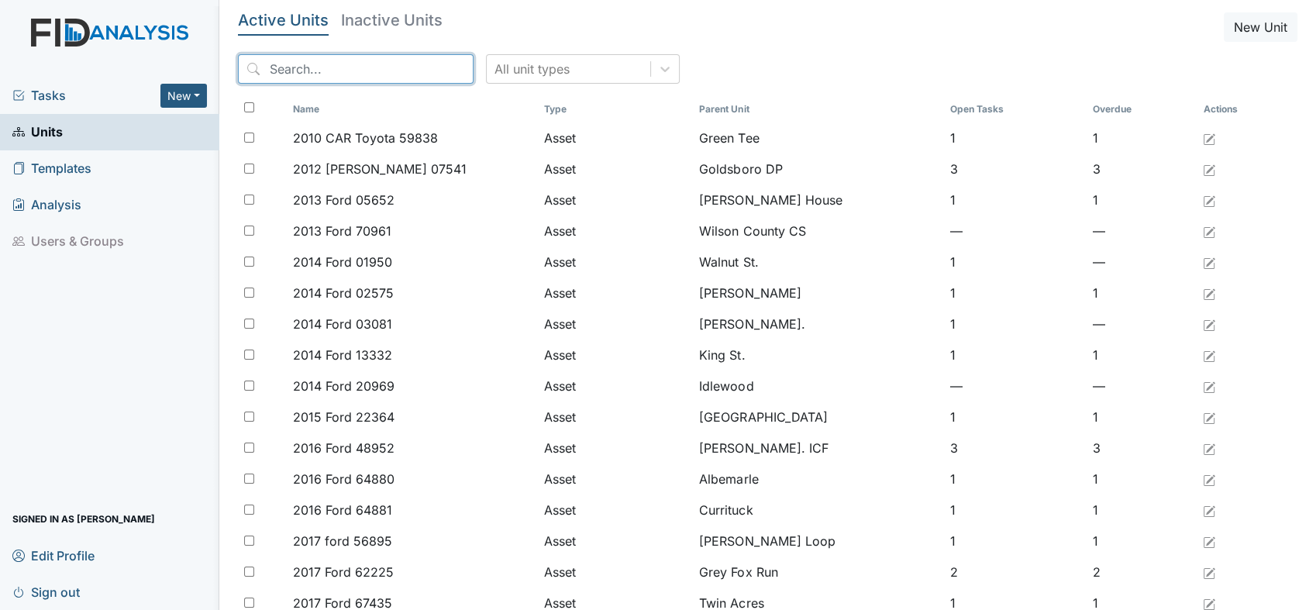
click at [292, 68] on input "search" at bounding box center [356, 68] width 236 height 29
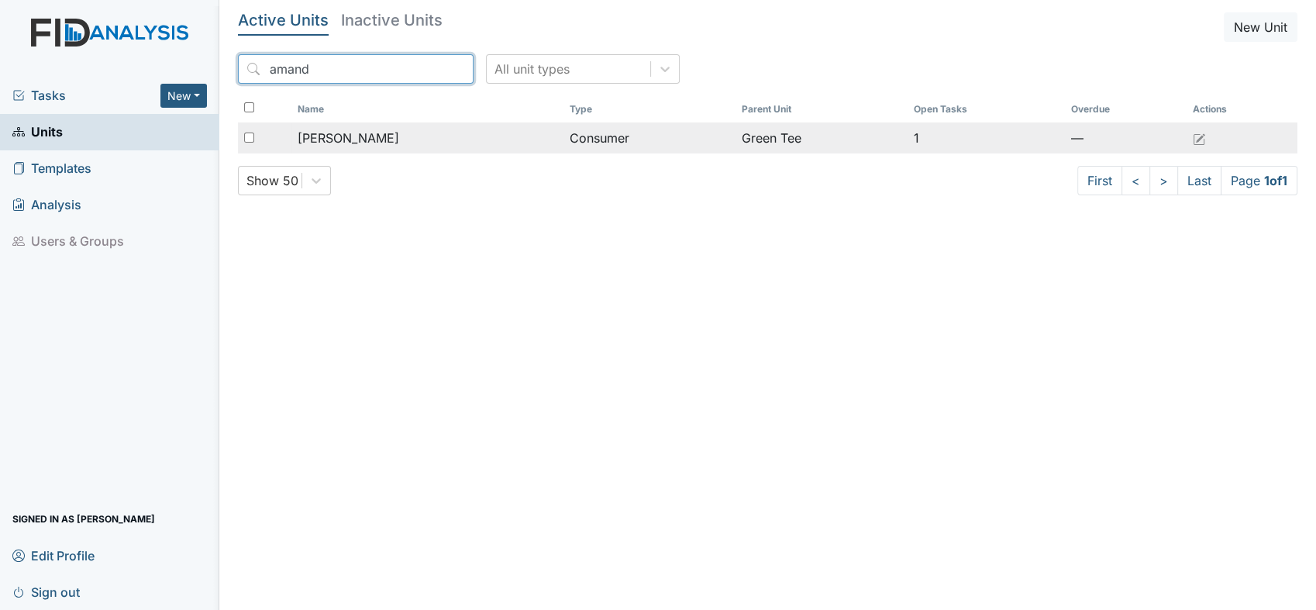
type input "amand"
click at [360, 135] on span "Hines, Amanda" at bounding box center [349, 138] width 102 height 19
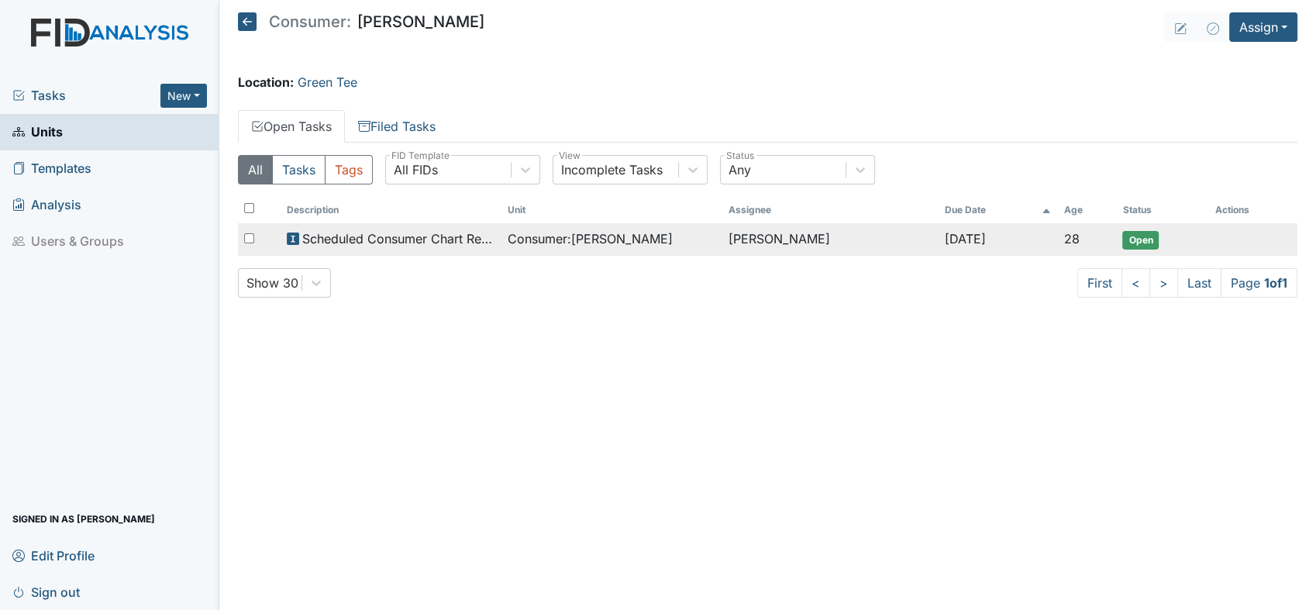
click at [350, 241] on span "Scheduled Consumer Chart Review" at bounding box center [398, 238] width 193 height 19
